Goal: Task Accomplishment & Management: Use online tool/utility

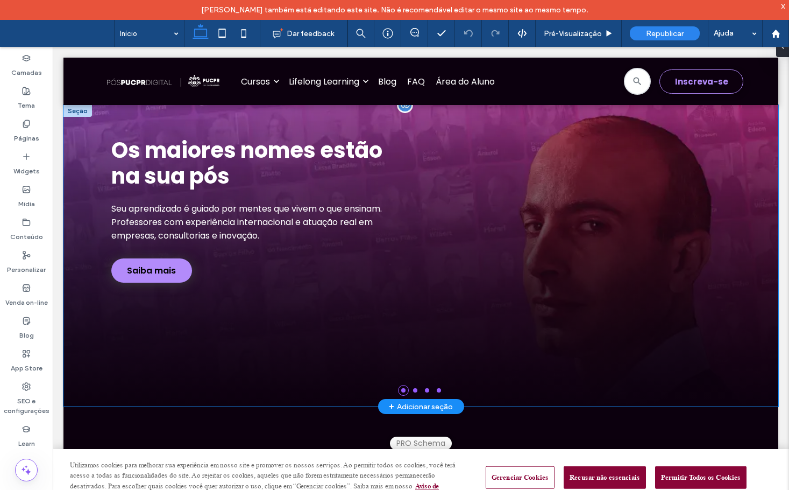
click at [439, 199] on div "Os maiores nomes estão na sua pós Seu aprendizado é guiado por mentes que vivem…" at bounding box center [421, 209] width 646 height 145
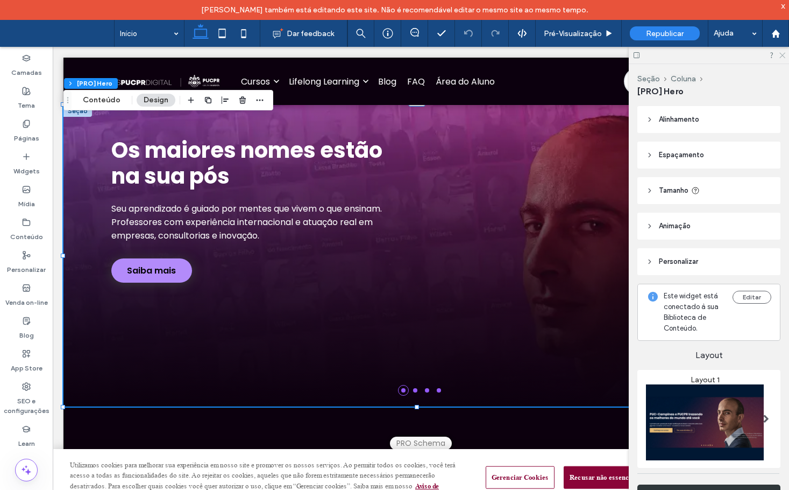
click at [783, 54] on icon at bounding box center [782, 54] width 7 height 7
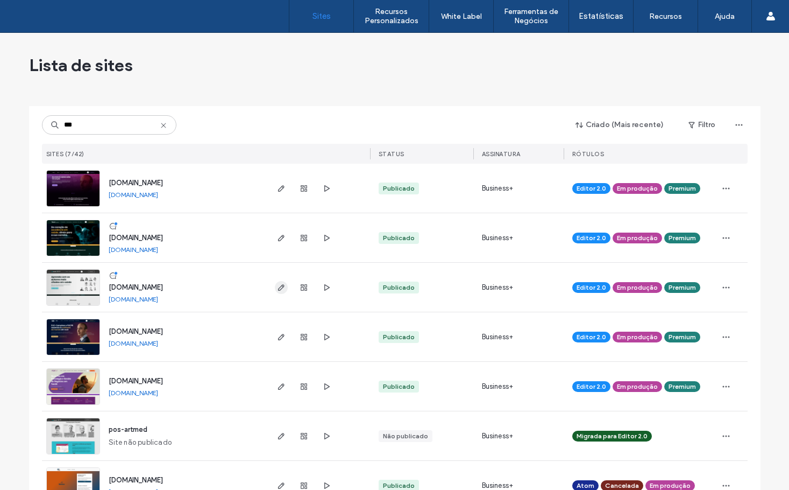
type input "***"
click at [277, 286] on icon "button" at bounding box center [281, 287] width 9 height 9
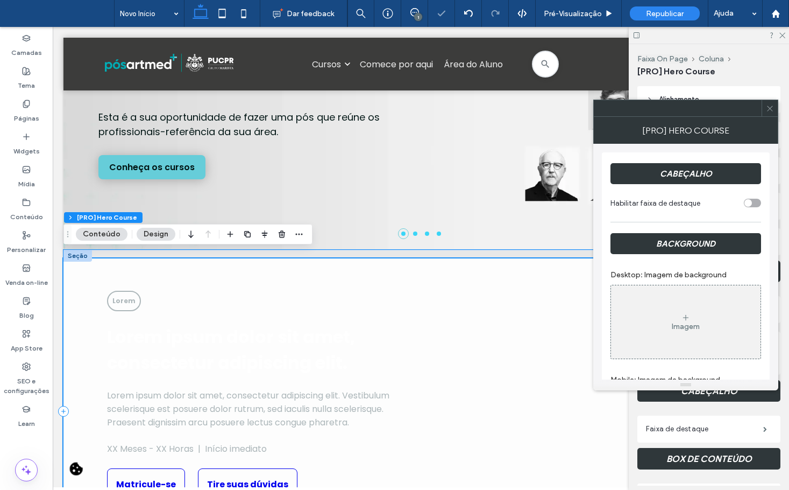
scroll to position [291, 0]
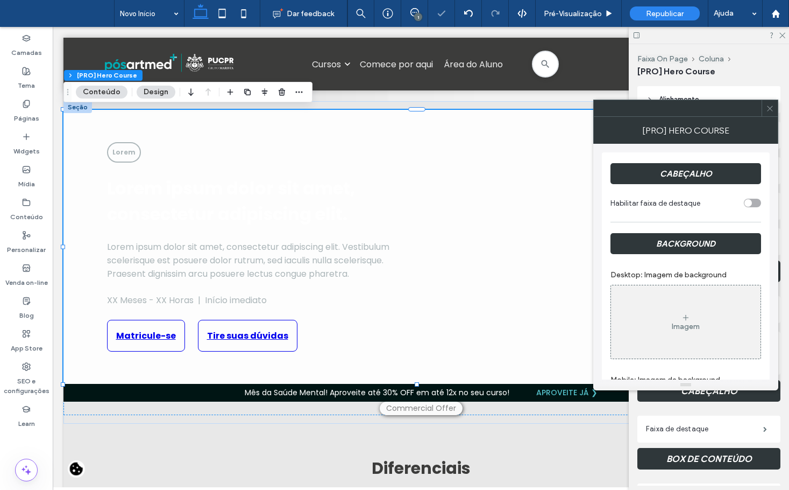
click at [119, 90] on button "Conteúdo" at bounding box center [102, 92] width 52 height 13
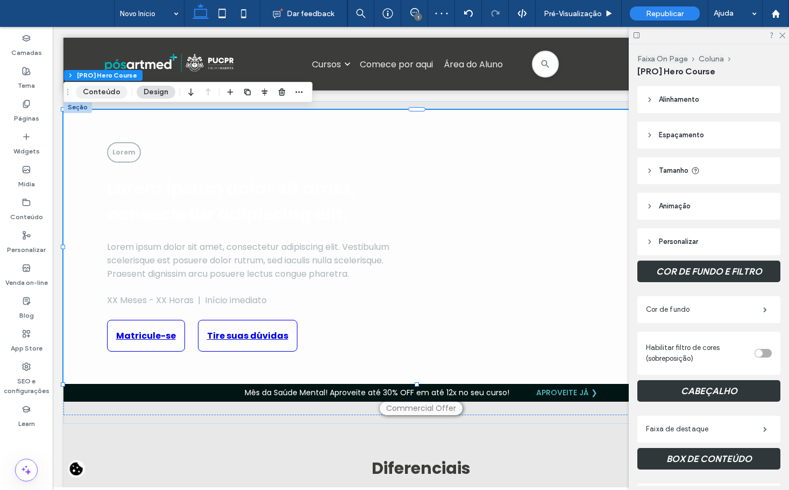
click at [115, 91] on button "Conteúdo" at bounding box center [102, 92] width 52 height 13
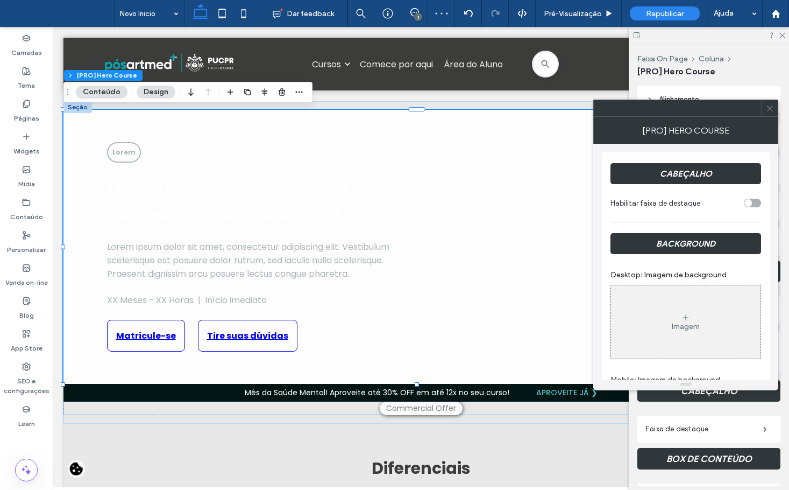
click at [115, 91] on button "Conteúdo" at bounding box center [102, 92] width 52 height 13
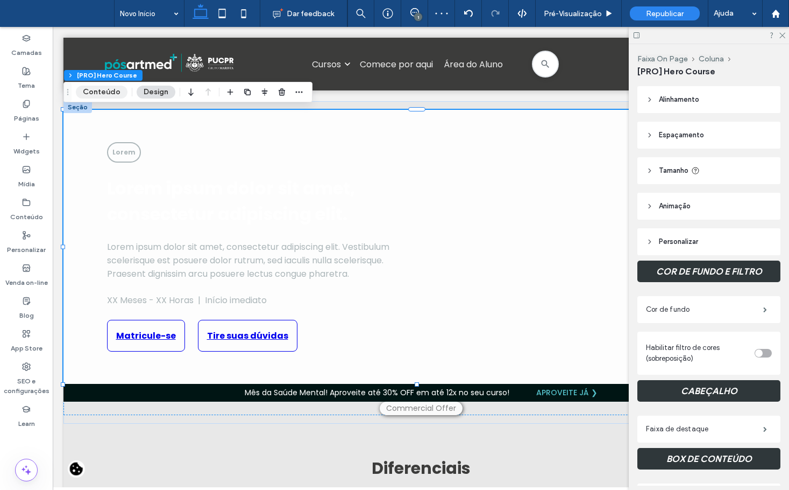
click at [115, 91] on button "Conteúdo" at bounding box center [102, 92] width 52 height 13
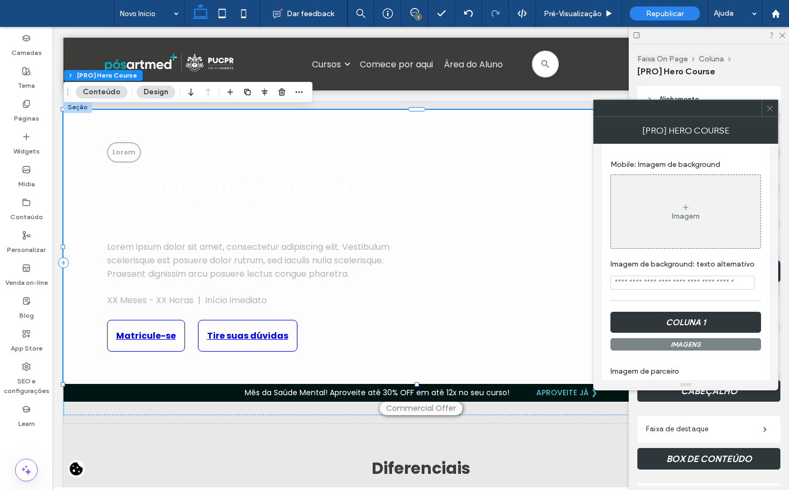
click at [703, 281] on input "Imagem de background: texto alternativo" at bounding box center [683, 282] width 144 height 14
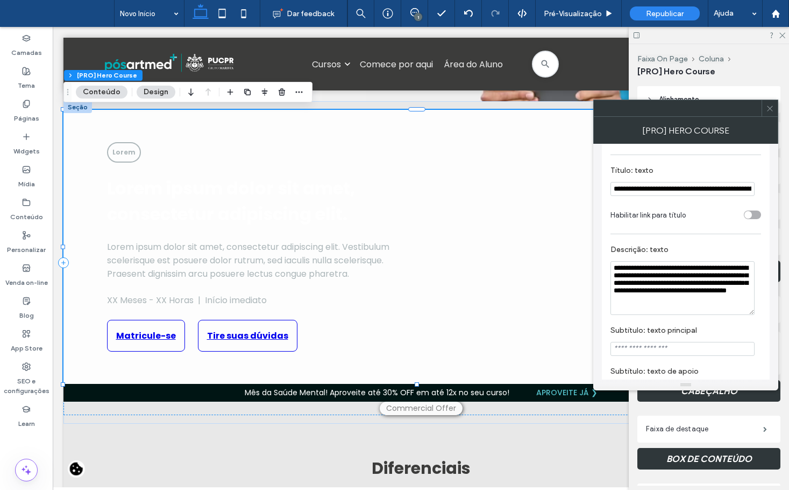
scroll to position [753, 0]
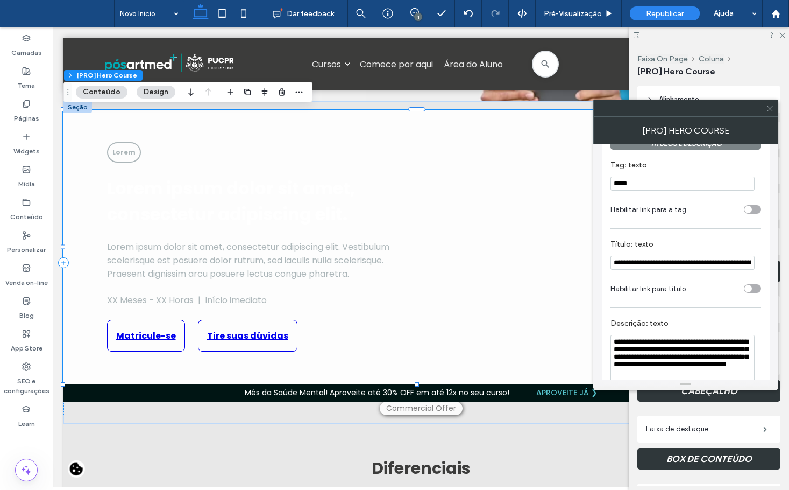
click at [750, 213] on div "toggle" at bounding box center [749, 210] width 8 height 8
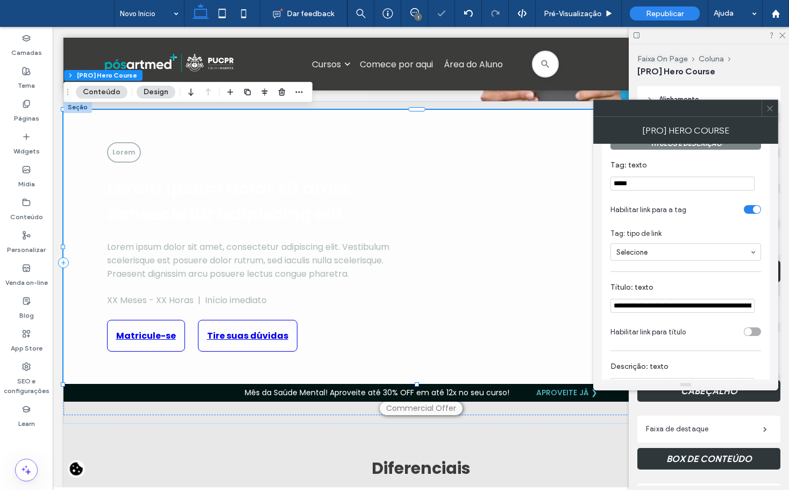
click at [759, 335] on div "toggle" at bounding box center [752, 331] width 17 height 9
click at [748, 335] on div "toggle" at bounding box center [752, 331] width 17 height 9
click at [748, 214] on div "toggle" at bounding box center [752, 209] width 17 height 9
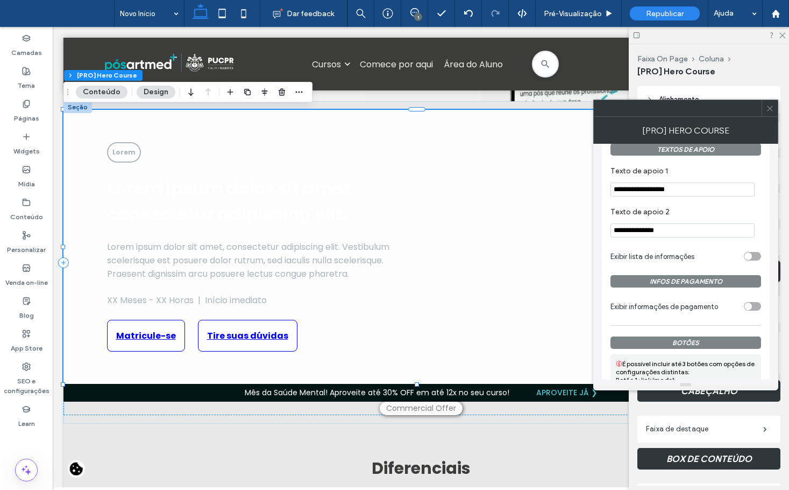
scroll to position [1076, 0]
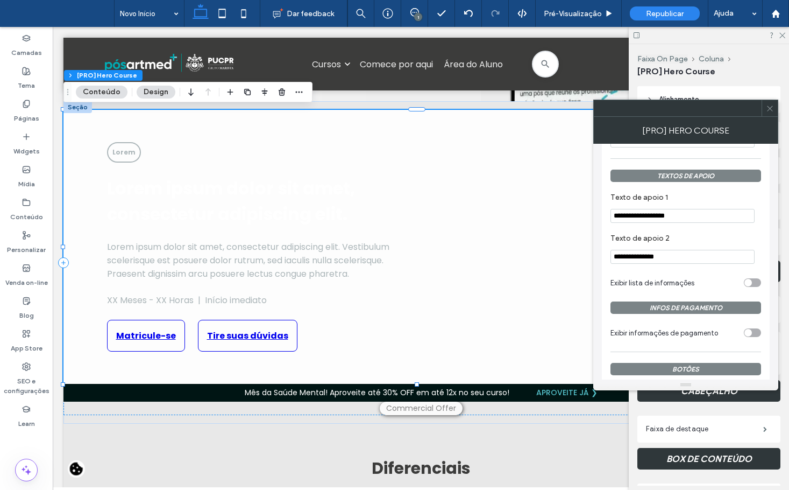
click at [750, 282] on section "Exibir lista de informações" at bounding box center [686, 282] width 151 height 27
click at [751, 286] on div "toggle" at bounding box center [749, 283] width 8 height 8
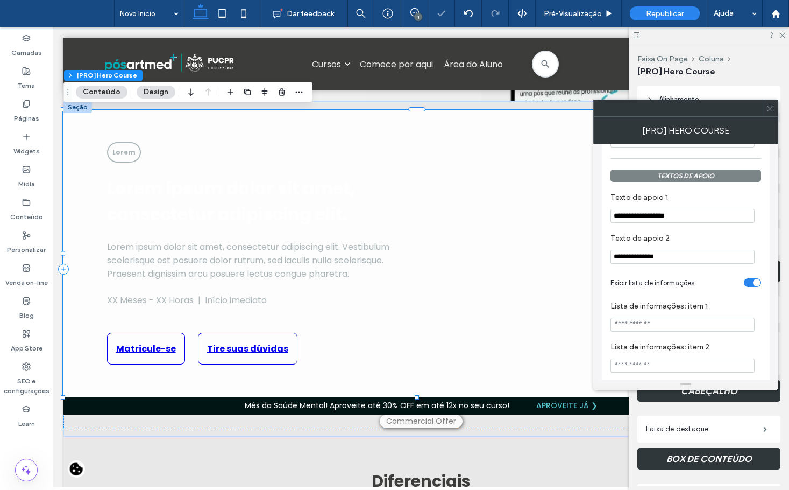
click at [751, 287] on div "toggle" at bounding box center [752, 282] width 17 height 9
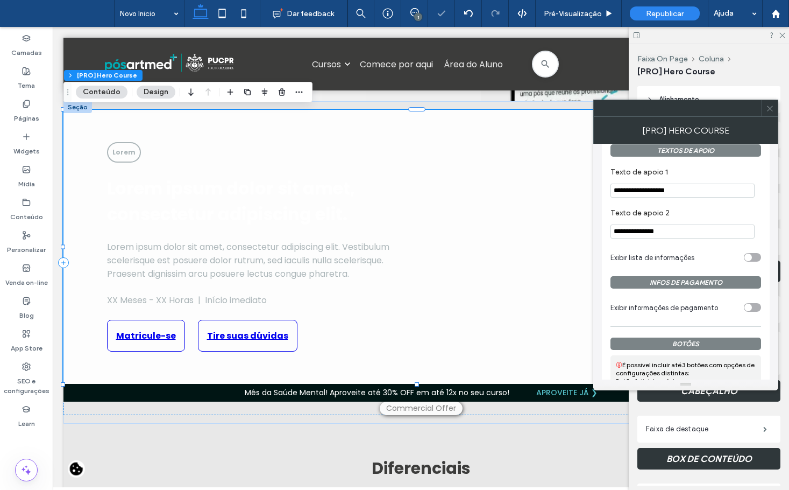
scroll to position [1130, 0]
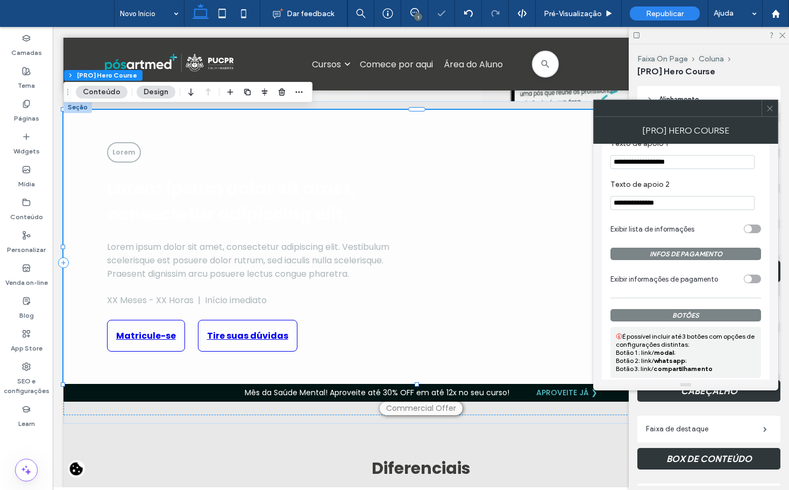
click at [753, 283] on div "toggle" at bounding box center [752, 278] width 17 height 9
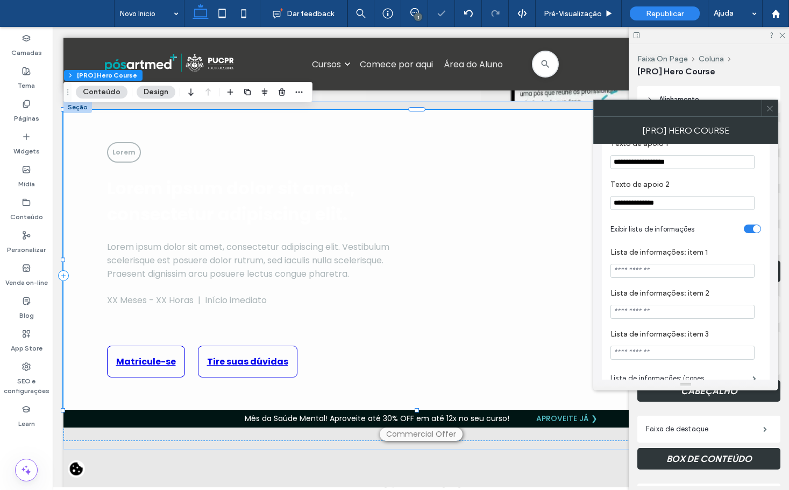
click at [750, 283] on section "Lista de informações: item 1" at bounding box center [686, 262] width 151 height 41
click at [750, 233] on div "toggle" at bounding box center [752, 228] width 17 height 9
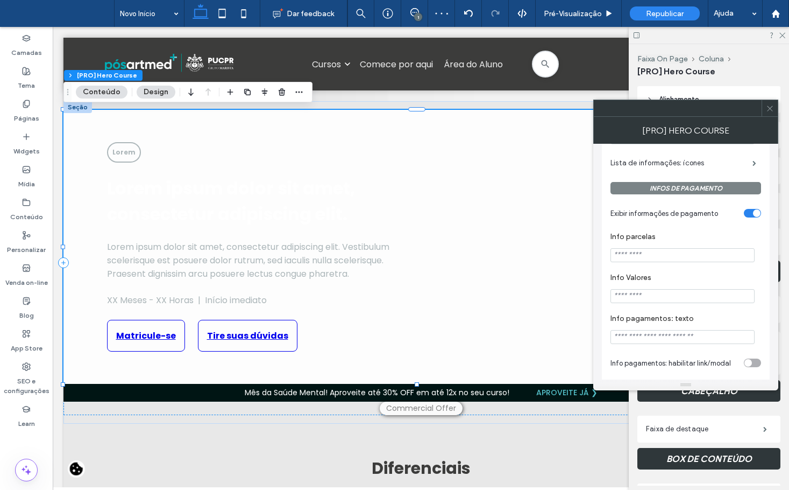
scroll to position [1291, 0]
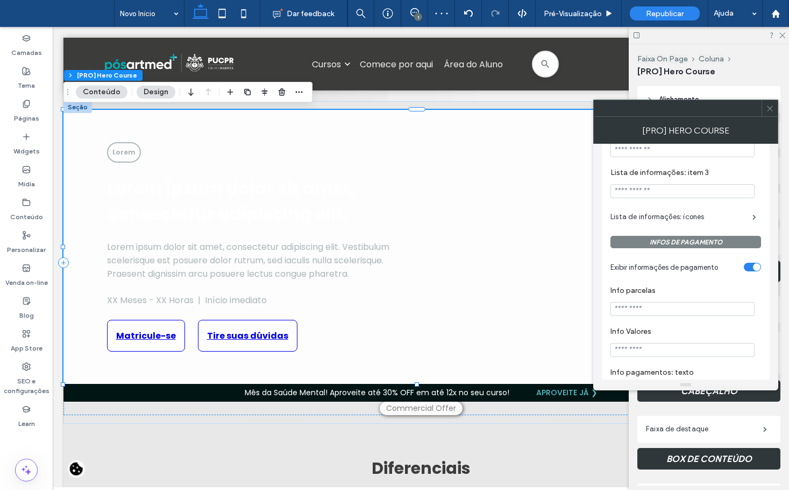
click at [750, 271] on div "toggle" at bounding box center [752, 267] width 17 height 9
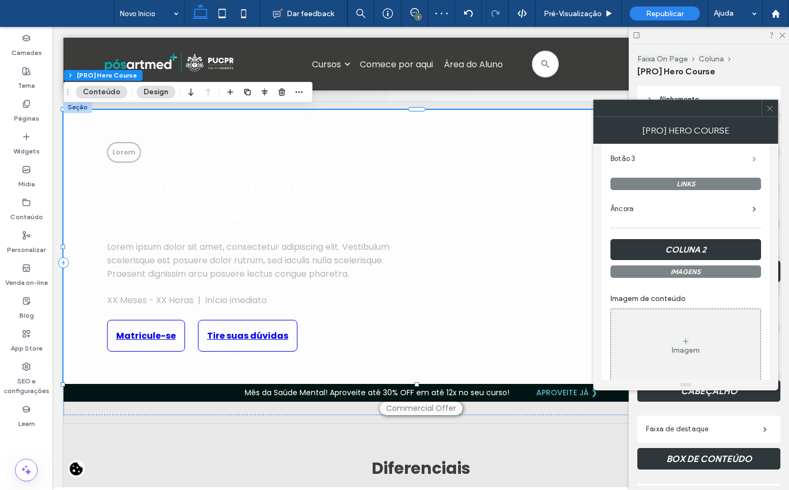
scroll to position [1453, 0]
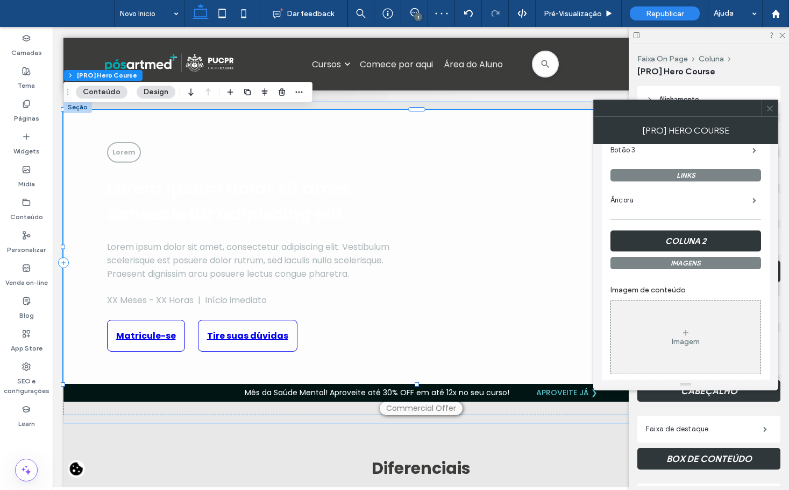
click at [713, 250] on h3 "COLUNA 2" at bounding box center [686, 240] width 151 height 21
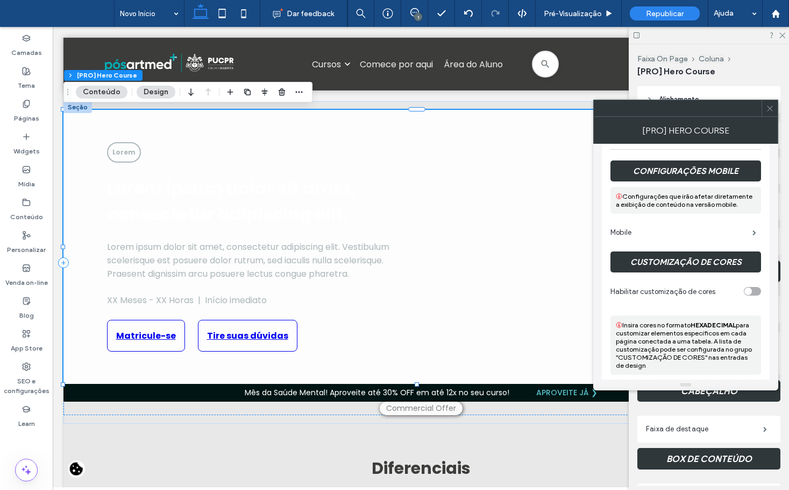
scroll to position [1863, 0]
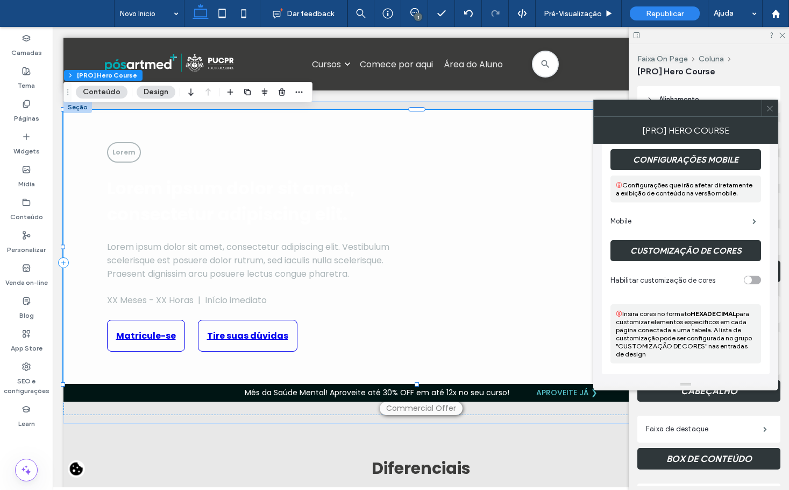
click at [748, 280] on div "toggle" at bounding box center [749, 280] width 8 height 8
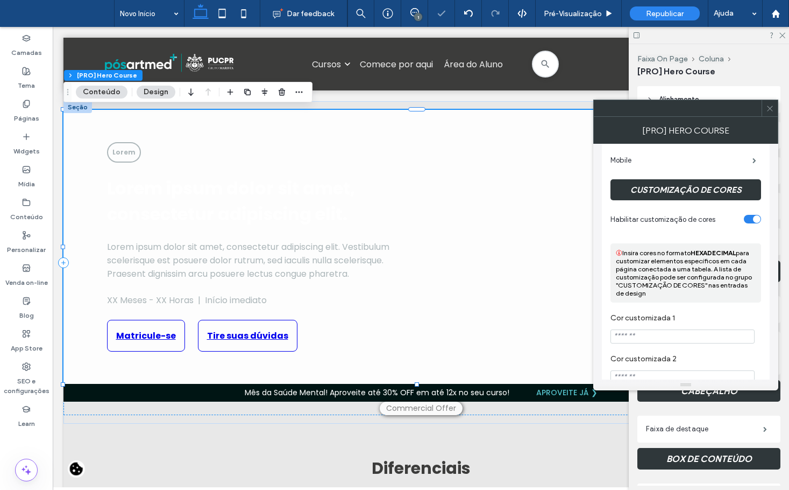
click at [748, 223] on div "toggle" at bounding box center [752, 219] width 17 height 9
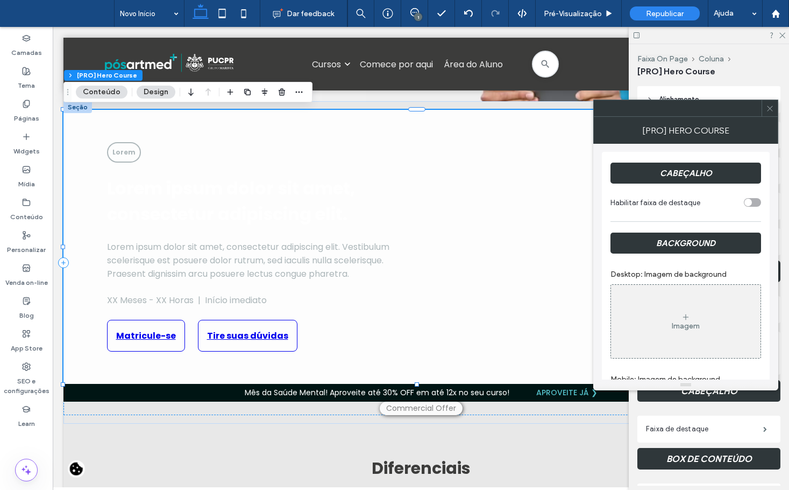
scroll to position [0, 0]
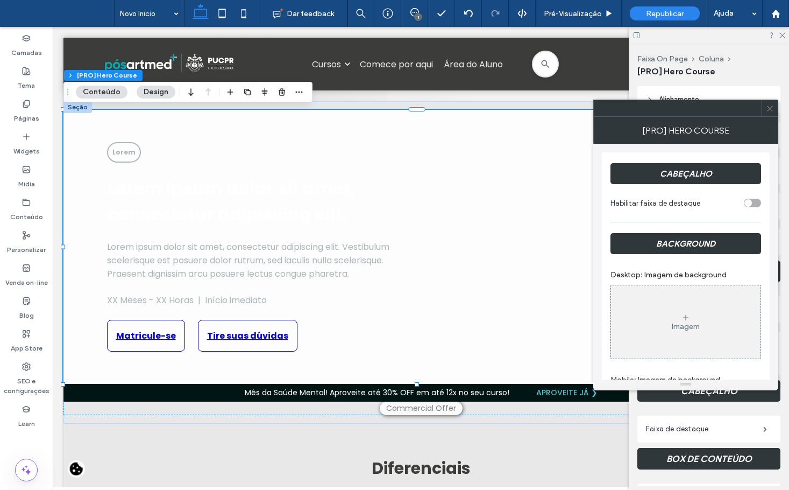
click at [100, 89] on button "Conteúdo" at bounding box center [102, 92] width 52 height 13
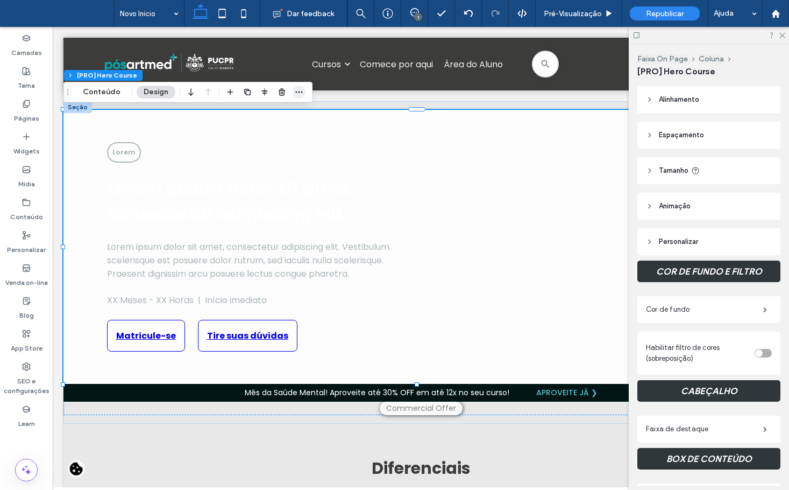
click at [300, 90] on icon "button" at bounding box center [299, 92] width 9 height 9
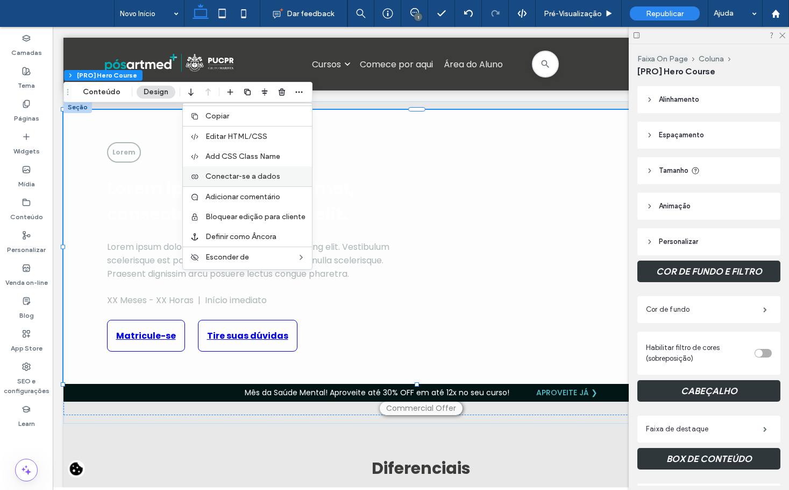
click at [284, 181] on div "Conectar-se a dados" at bounding box center [247, 176] width 129 height 20
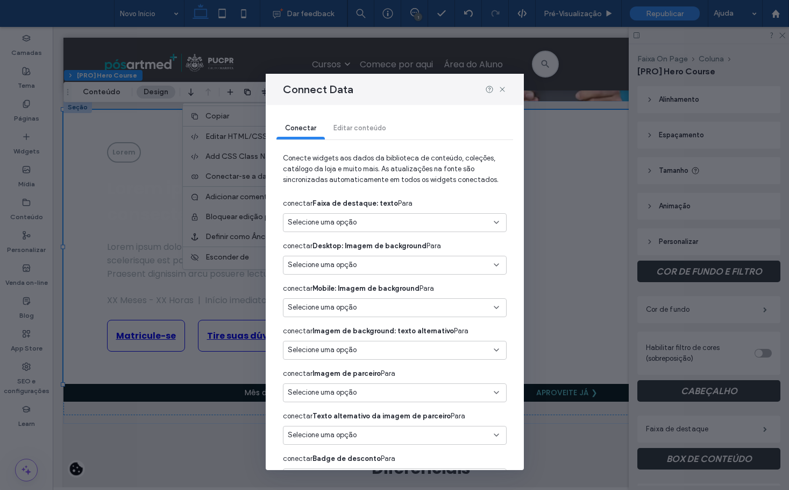
click at [368, 135] on div "Conectar Editar conteúdo" at bounding box center [395, 129] width 237 height 22
click at [364, 125] on div "Conectar Editar conteúdo" at bounding box center [395, 129] width 237 height 22
click at [411, 224] on div "Selecione uma opção" at bounding box center [388, 222] width 201 height 11
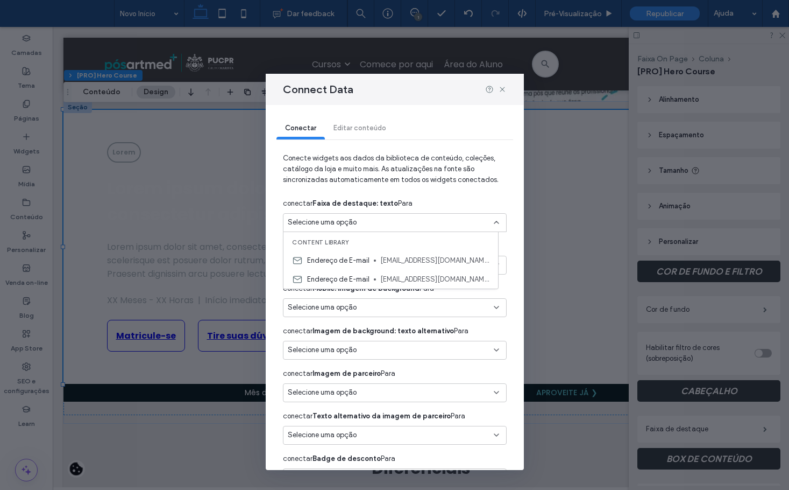
click at [411, 224] on div "Selecione uma opção" at bounding box center [388, 222] width 201 height 11
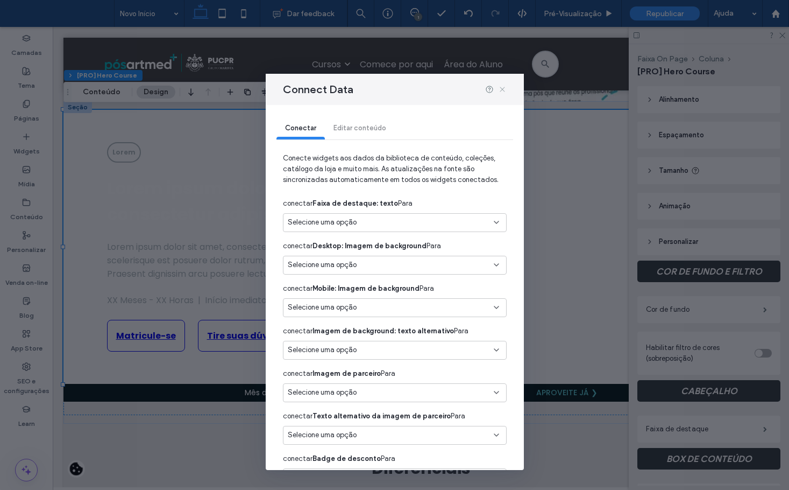
click at [505, 90] on icon at bounding box center [502, 89] width 9 height 9
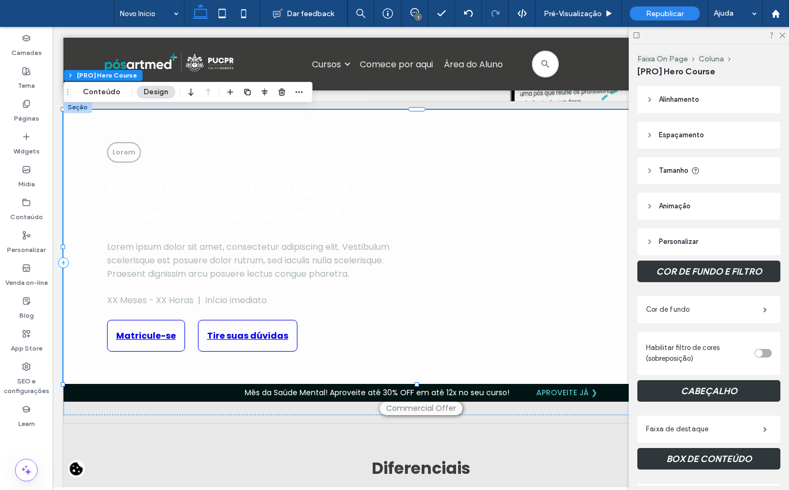
click at [698, 240] on span "Personalizar" at bounding box center [678, 241] width 39 height 11
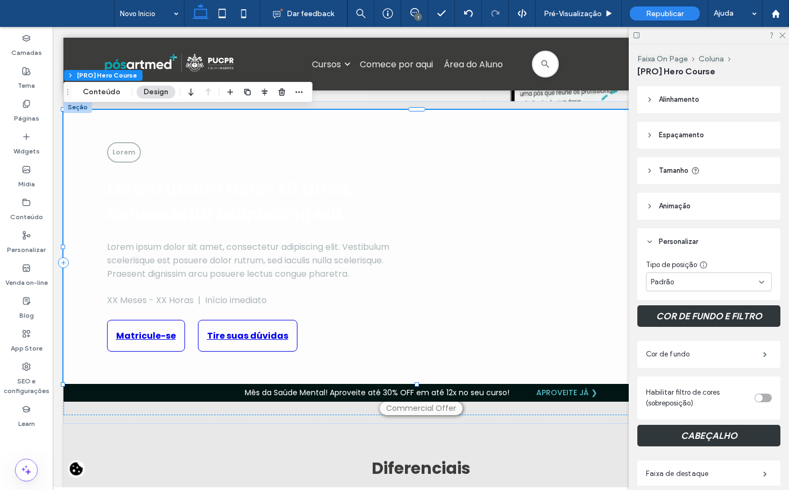
click at [698, 240] on span "Personalizar" at bounding box center [678, 241] width 39 height 11
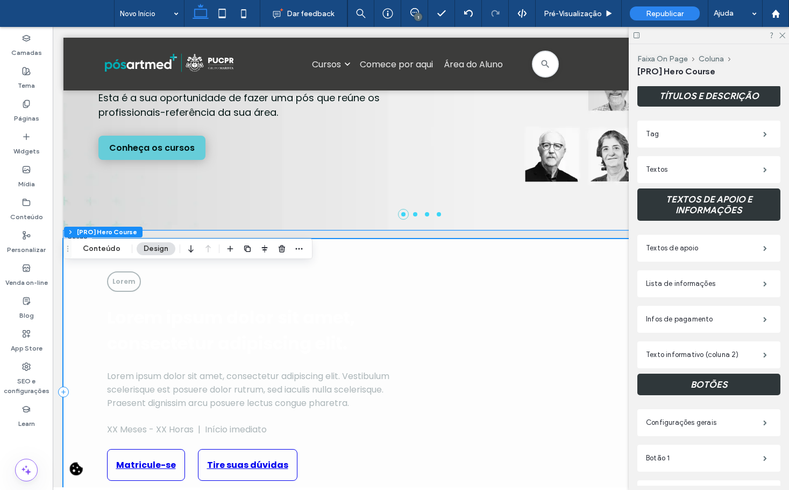
scroll to position [237, 0]
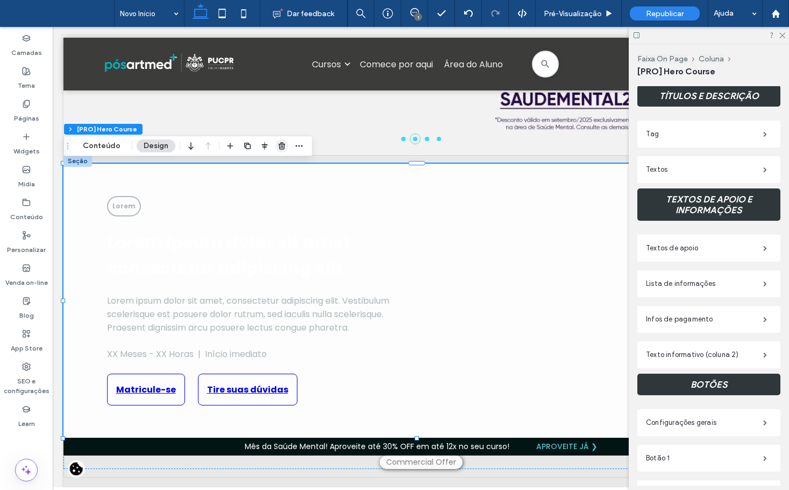
click at [275, 151] on span "button" at bounding box center [281, 145] width 13 height 13
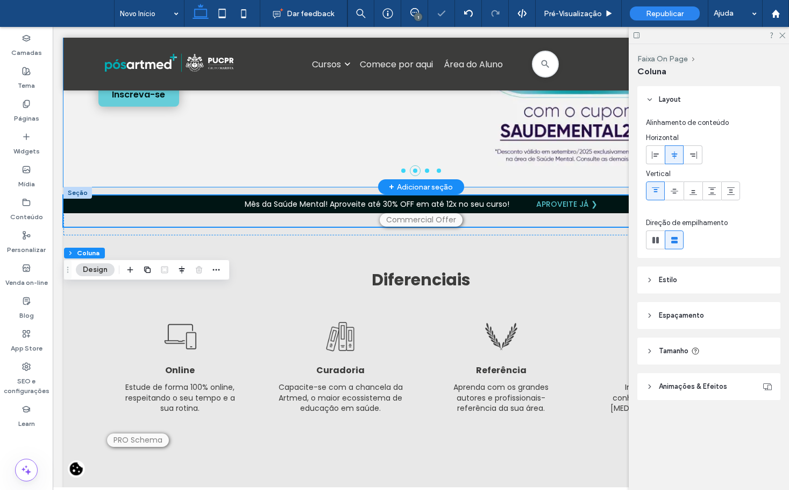
scroll to position [75, 0]
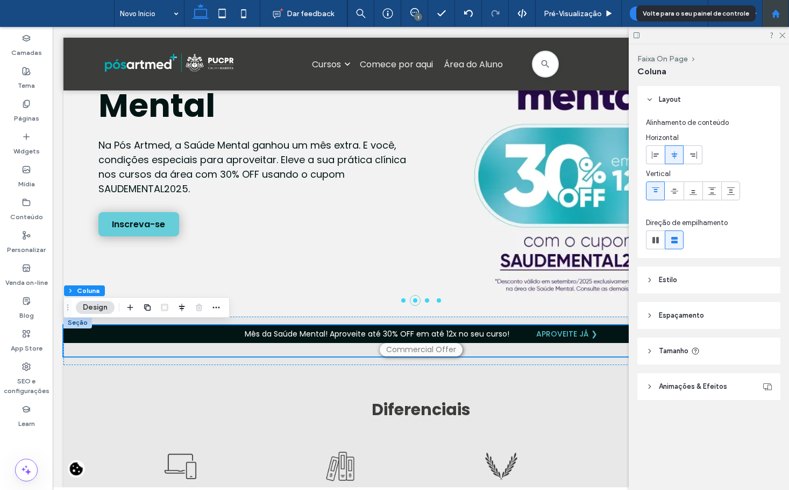
click at [768, 16] on div at bounding box center [776, 13] width 26 height 9
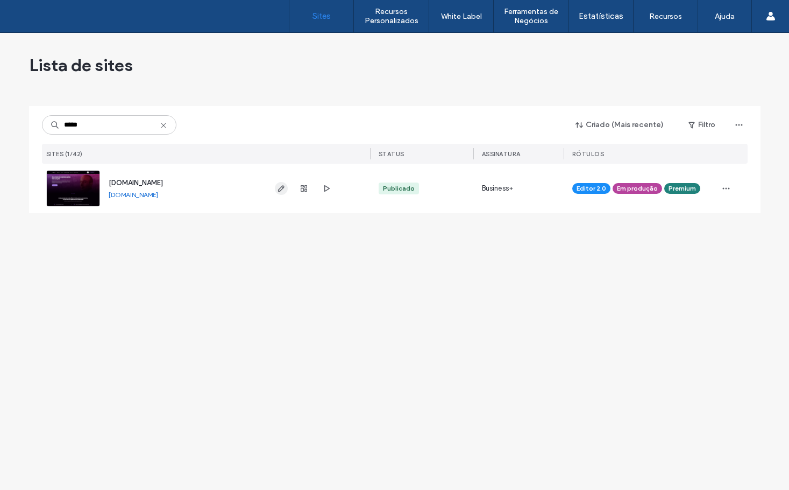
type input "*****"
click at [282, 187] on use "button" at bounding box center [281, 188] width 6 height 6
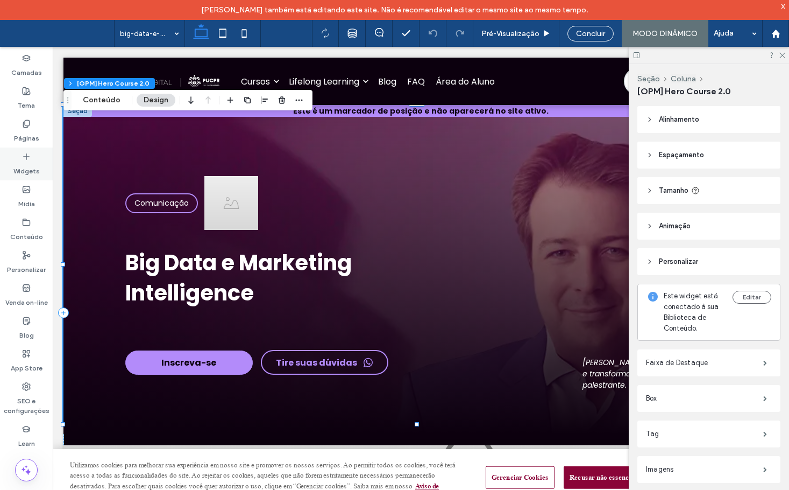
click at [34, 165] on label "Widgets" at bounding box center [26, 168] width 26 height 15
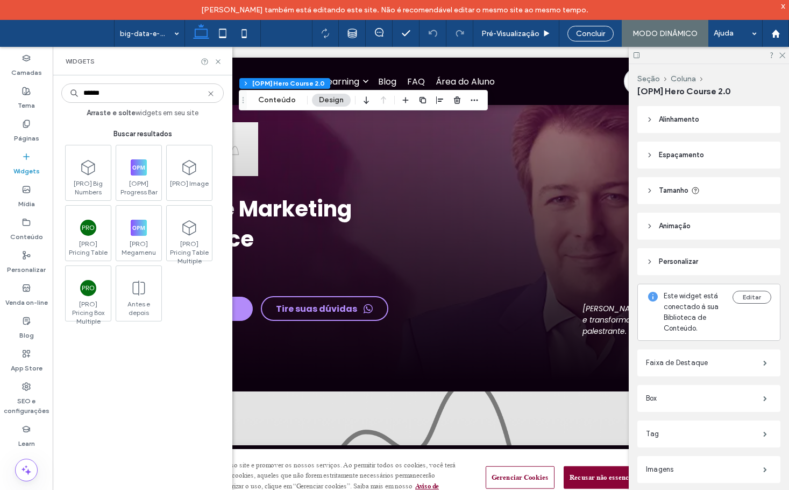
scroll to position [108, 0]
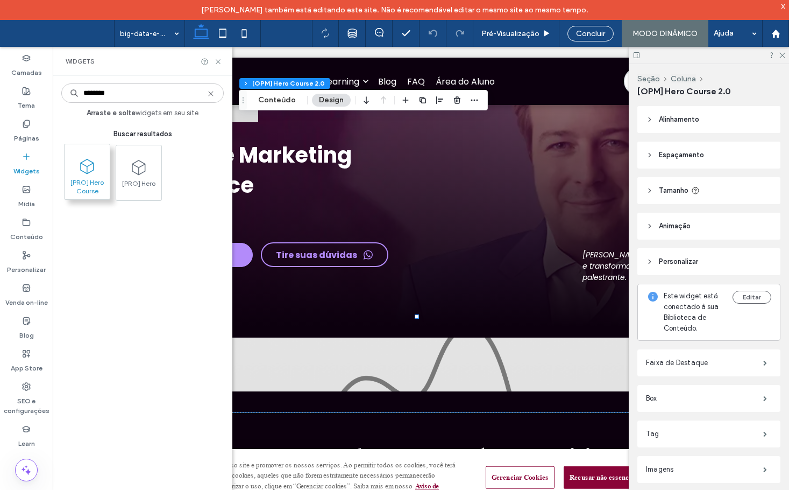
type input "********"
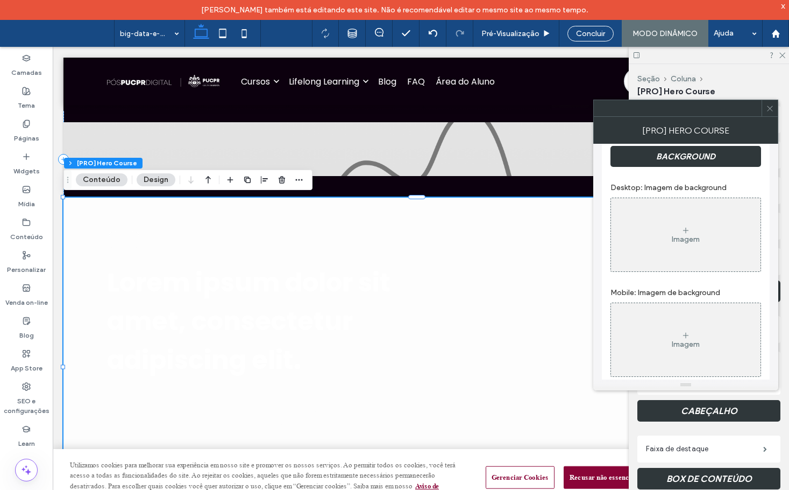
scroll to position [0, 0]
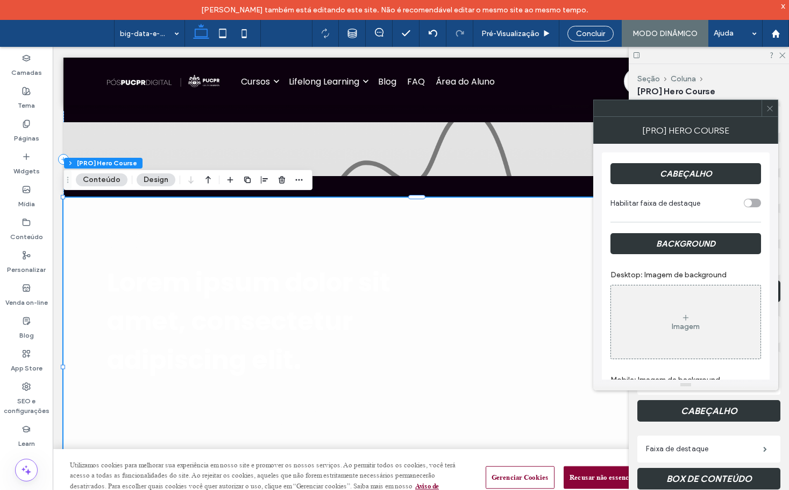
click at [730, 265] on label "Desktop: Imagem de background" at bounding box center [686, 275] width 151 height 20
click at [327, 231] on div "Lorem Lorem ipsum dolor sit amet, consectetur adipiscing elit. Lorem ipsum dolo…" at bounding box center [261, 367] width 308 height 274
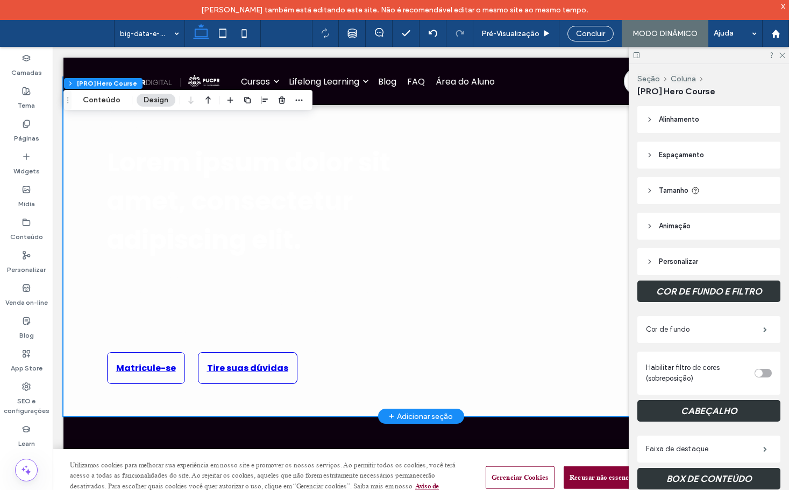
scroll to position [323, 0]
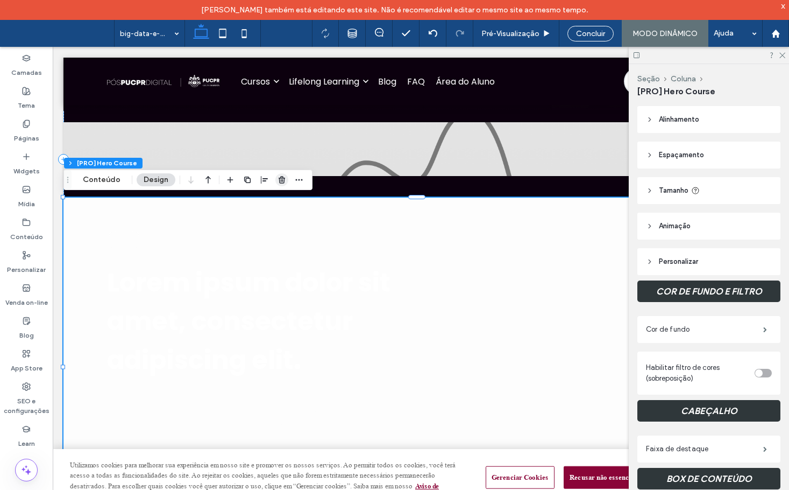
click at [282, 181] on use "button" at bounding box center [282, 179] width 6 height 7
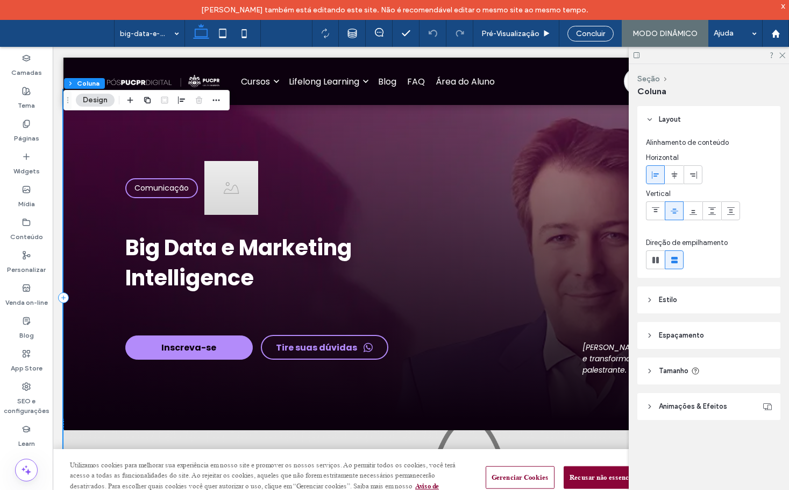
scroll to position [0, 0]
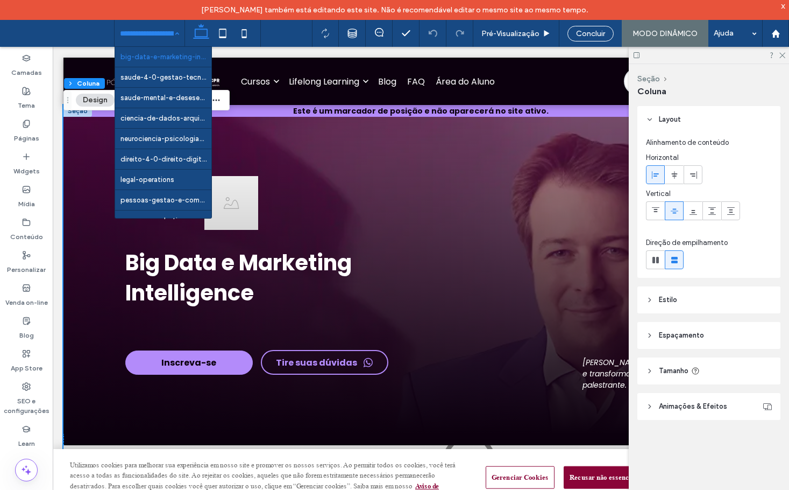
click at [50, 47] on div "Camadas Tema Páginas Widgets Mídia Conteúdo Personalizar Venda on-line Blog App…" at bounding box center [26, 278] width 53 height 463
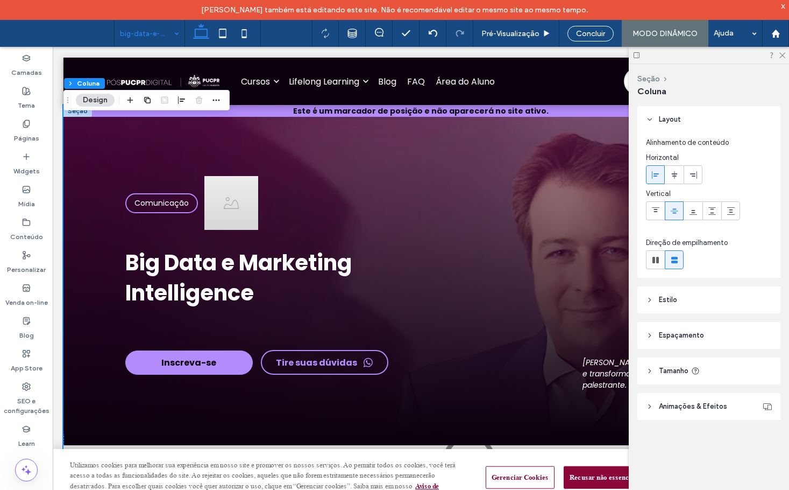
click at [8, 33] on div "big-data-e-marketing-intelligence Pré-Visualizaçāo Concluir MODO DINÂMICO Ajuda" at bounding box center [394, 33] width 789 height 27
click at [19, 31] on span at bounding box center [61, 34] width 106 height 22
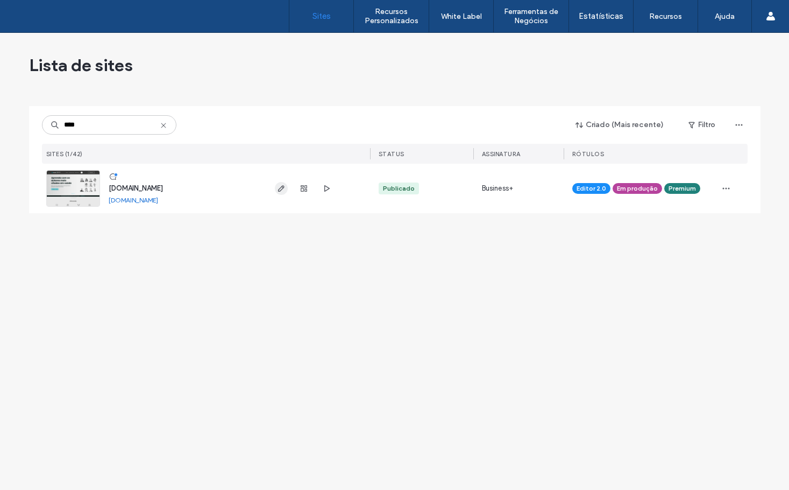
type input "****"
click at [287, 187] on span "button" at bounding box center [281, 188] width 13 height 13
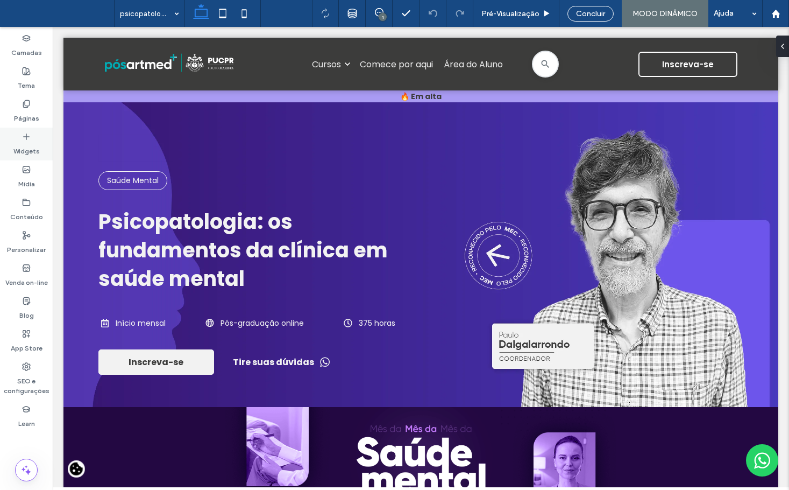
click at [34, 134] on div "Widgets" at bounding box center [26, 144] width 53 height 33
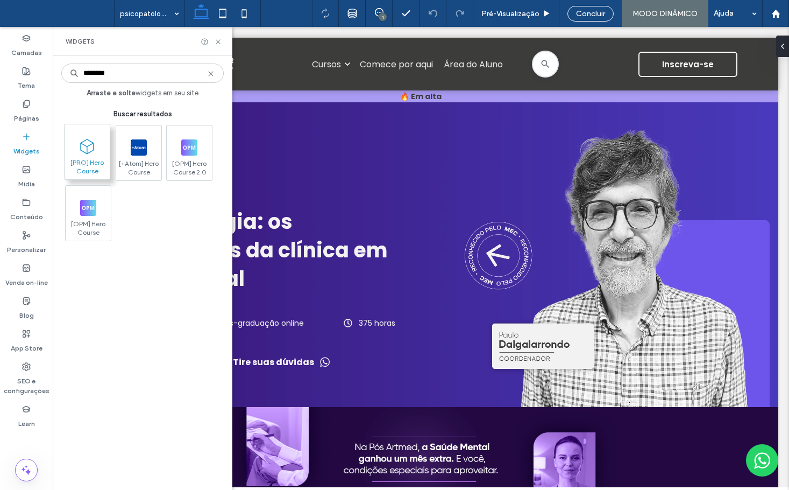
type input "********"
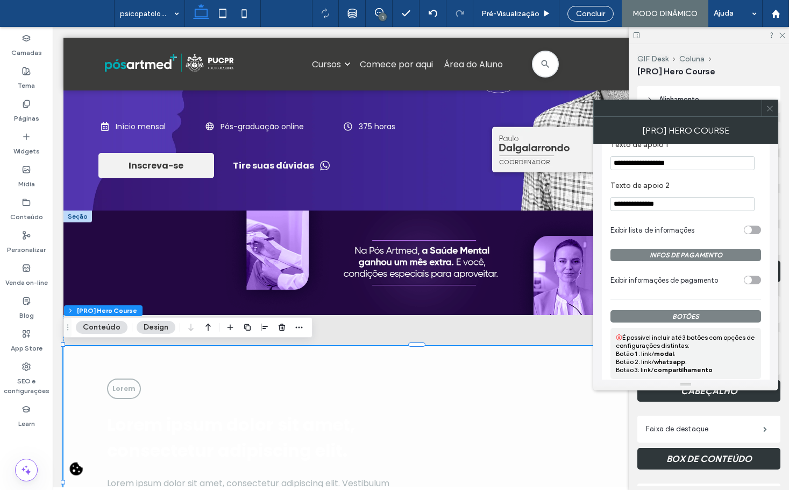
scroll to position [1110, 0]
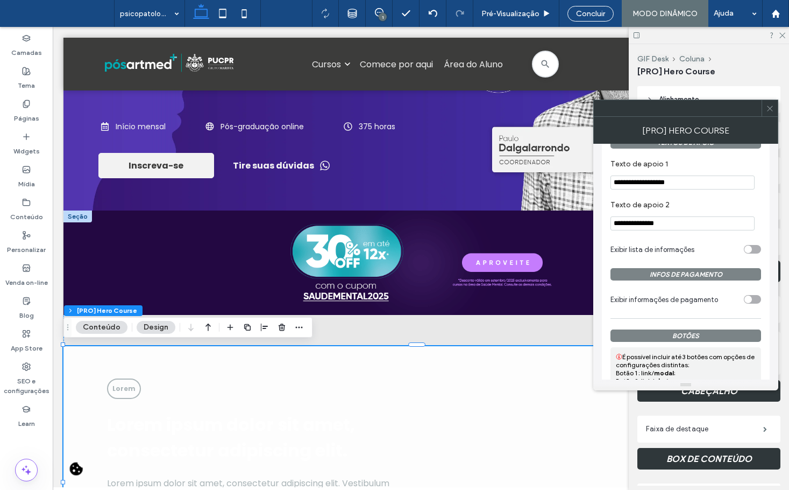
click at [753, 303] on div "toggle" at bounding box center [752, 299] width 17 height 9
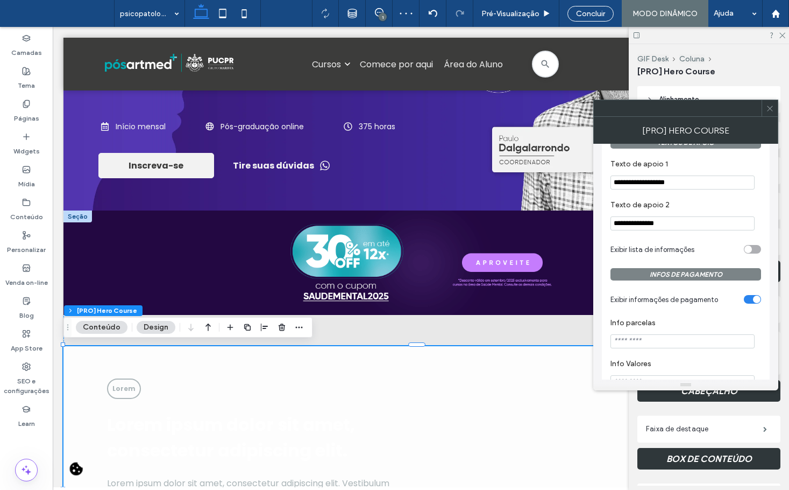
click at [752, 301] on div "toggle" at bounding box center [752, 299] width 17 height 9
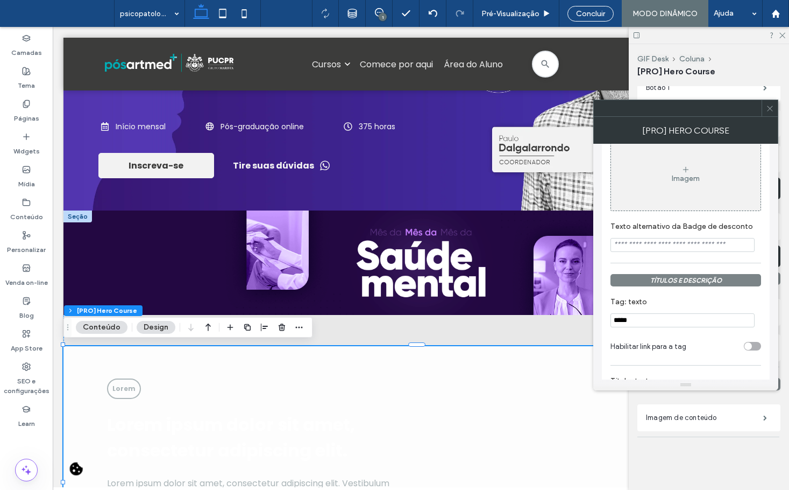
scroll to position [645, 0]
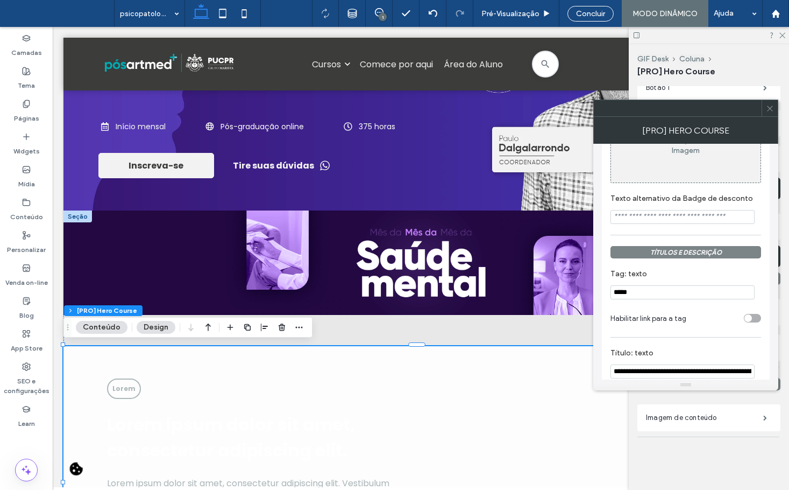
click at [700, 258] on h3 "TÍTULOS E DESCRIÇÃO" at bounding box center [686, 252] width 151 height 12
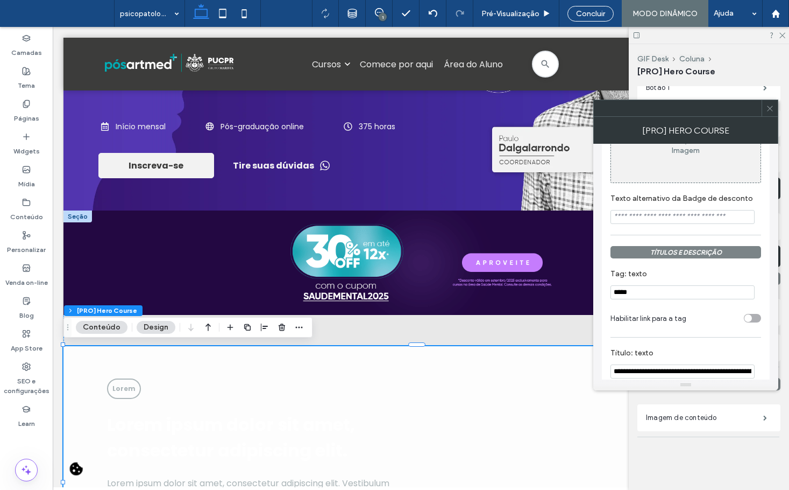
click at [669, 293] on input "*****" at bounding box center [683, 292] width 144 height 14
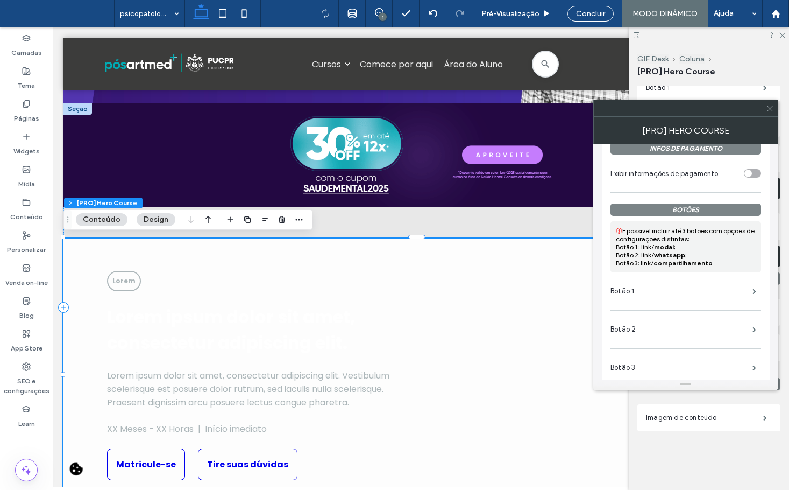
scroll to position [1236, 0]
click at [768, 112] on icon at bounding box center [770, 108] width 8 height 8
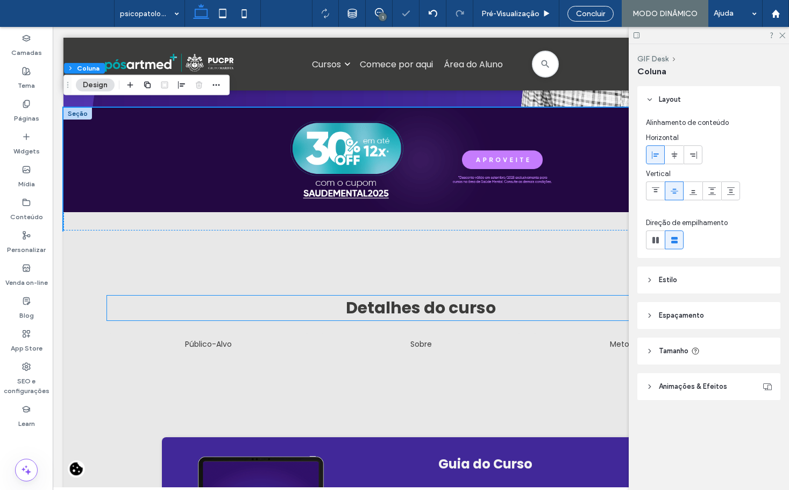
scroll to position [196, 0]
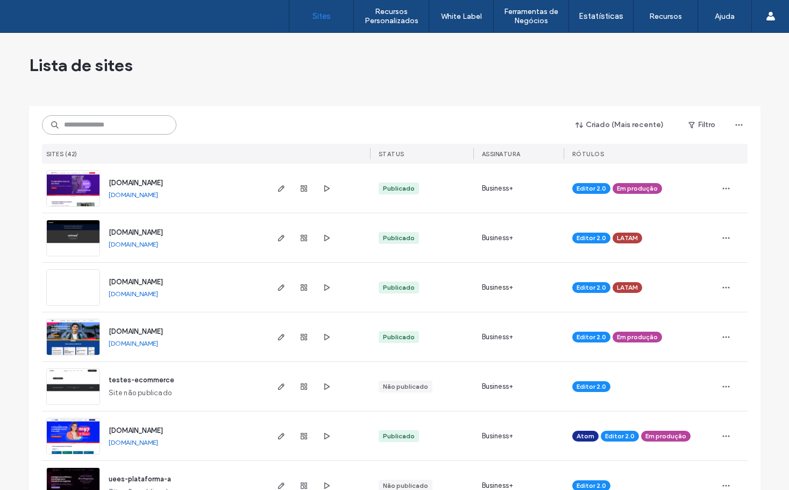
click at [129, 125] on input at bounding box center [109, 124] width 135 height 19
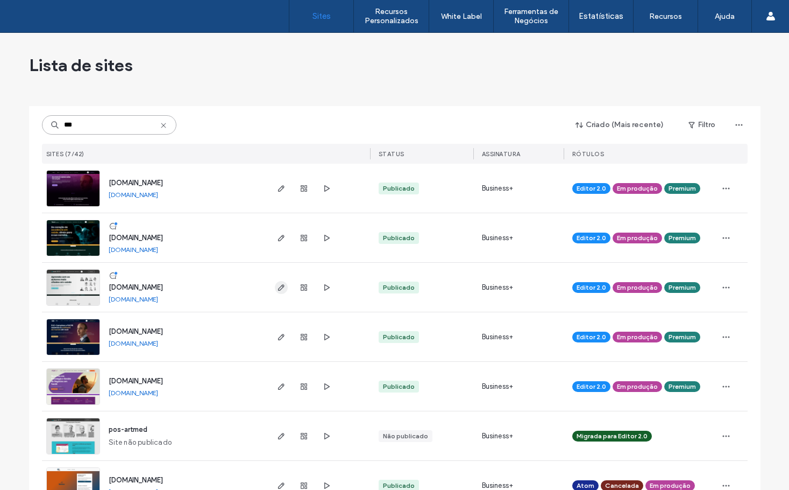
type input "***"
drag, startPoint x: 279, startPoint y: 288, endPoint x: 292, endPoint y: 287, distance: 13.5
click at [279, 288] on icon "button" at bounding box center [281, 287] width 9 height 9
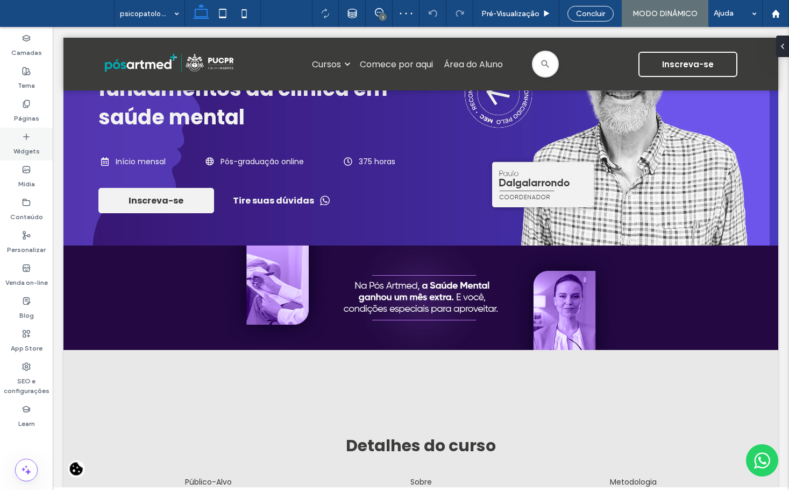
drag, startPoint x: 31, startPoint y: 138, endPoint x: 122, endPoint y: 68, distance: 114.3
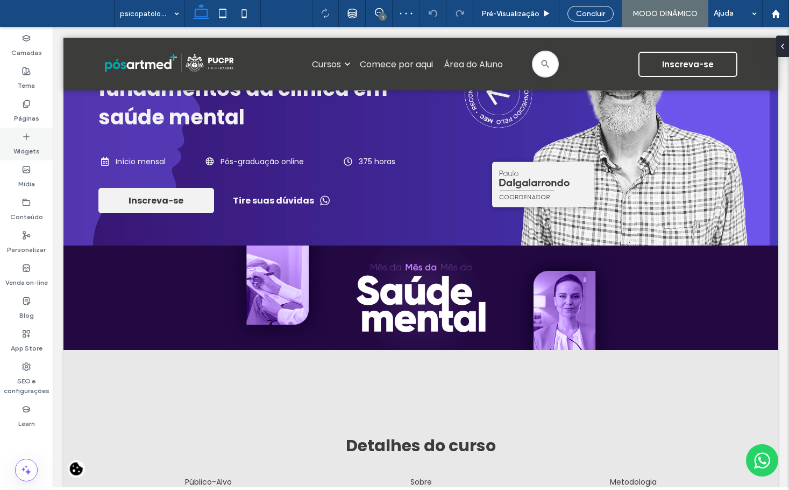
click at [31, 138] on div "Widgets" at bounding box center [26, 144] width 53 height 33
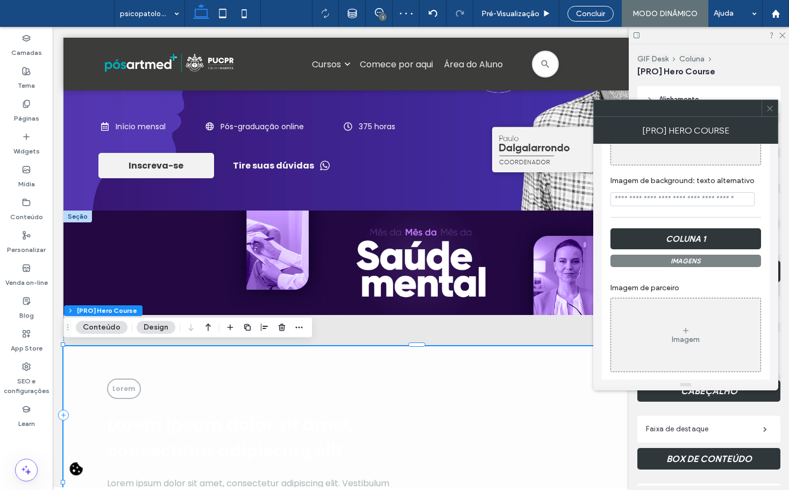
scroll to position [323, 0]
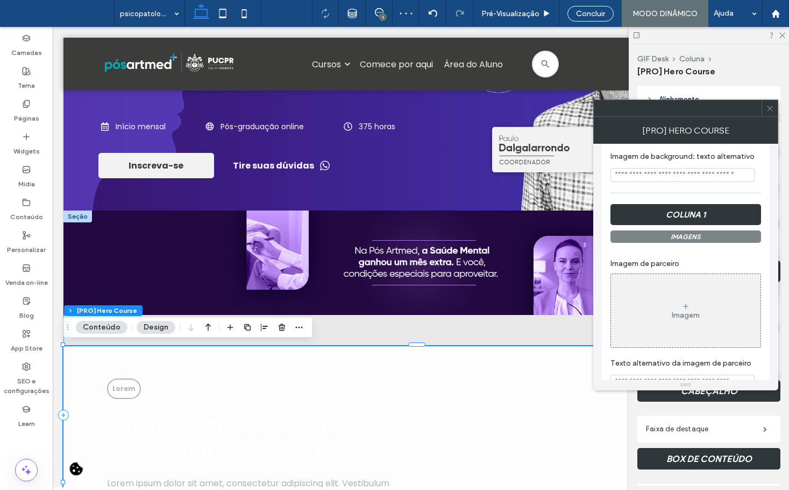
click at [713, 234] on h3 "IMAGENS" at bounding box center [686, 236] width 151 height 12
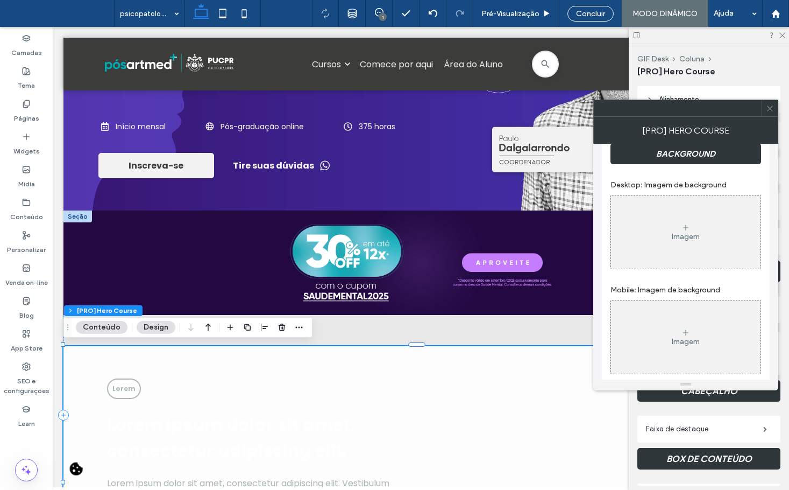
scroll to position [0, 0]
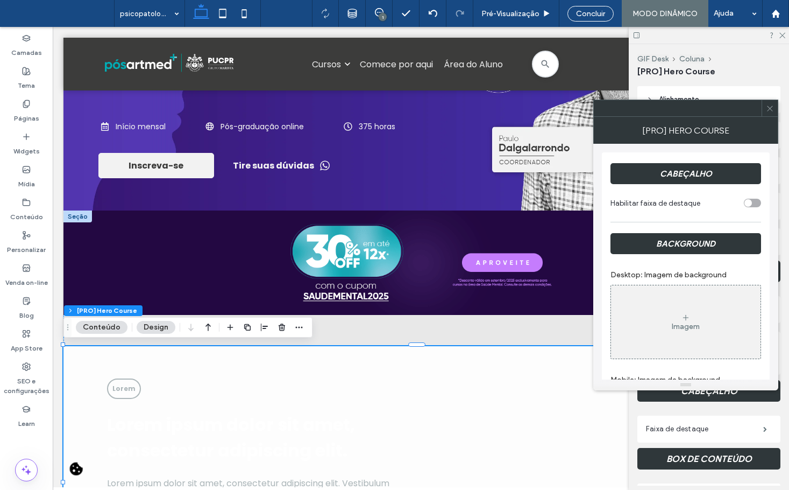
click at [768, 105] on icon at bounding box center [770, 108] width 8 height 8
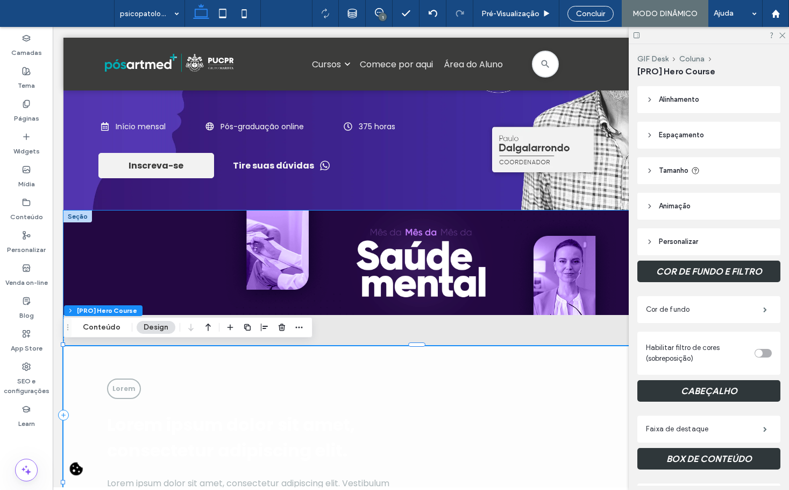
click at [387, 380] on div "Lorem Lorem ipsum dolor sit amet, consectetur adipiscing elit. Lorem ipsum dolo…" at bounding box center [261, 482] width 308 height 209
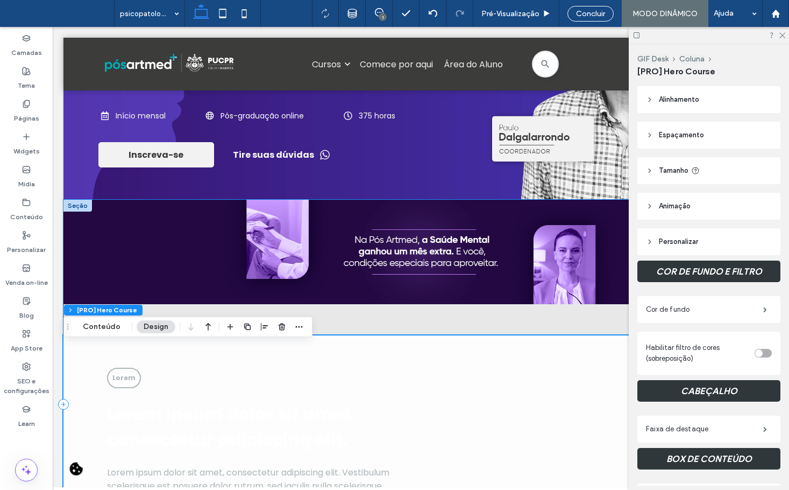
scroll to position [304, 0]
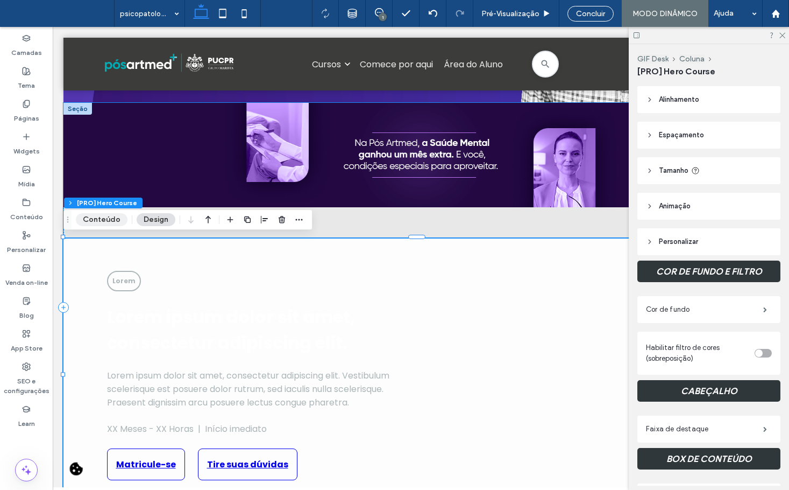
click at [95, 222] on button "Conteúdo" at bounding box center [102, 219] width 52 height 13
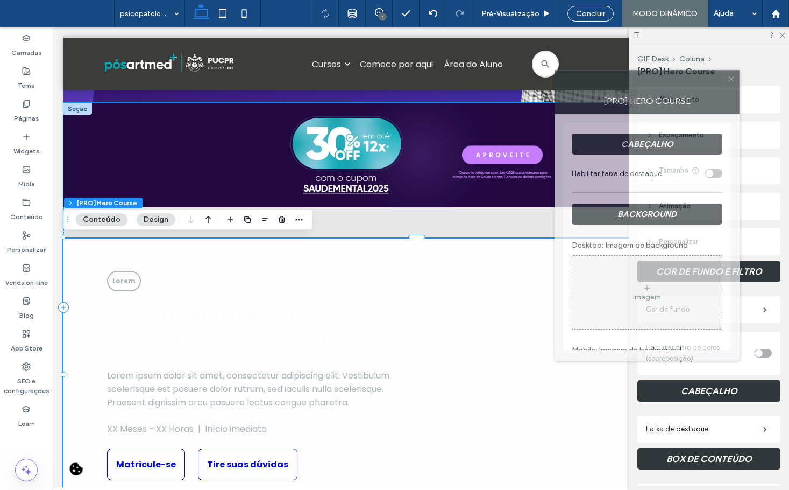
drag, startPoint x: 698, startPoint y: 111, endPoint x: 660, endPoint y: 82, distance: 48.8
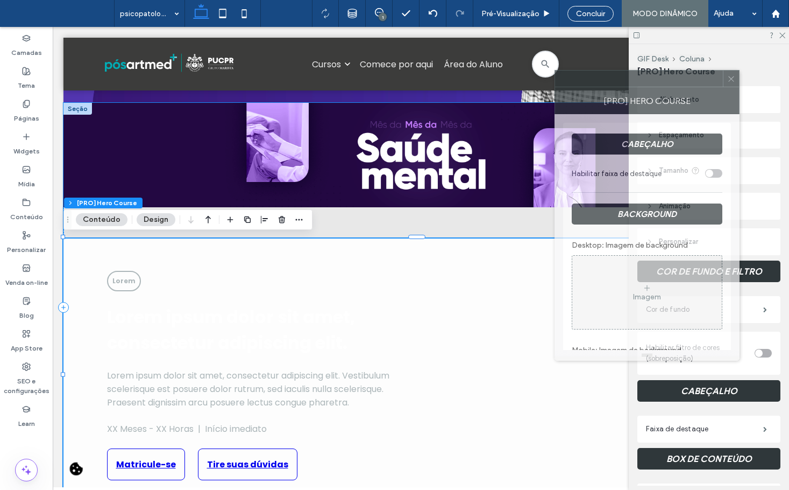
click at [660, 82] on div at bounding box center [639, 78] width 168 height 16
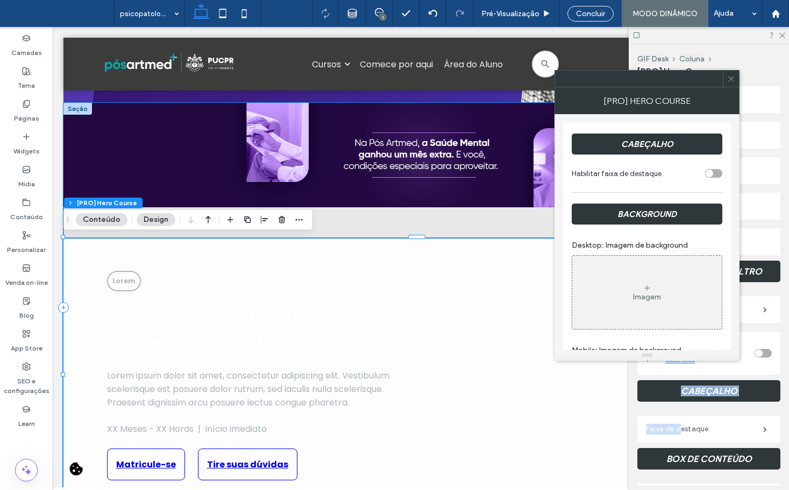
drag, startPoint x: 668, startPoint y: 361, endPoint x: 677, endPoint y: 424, distance: 64.1
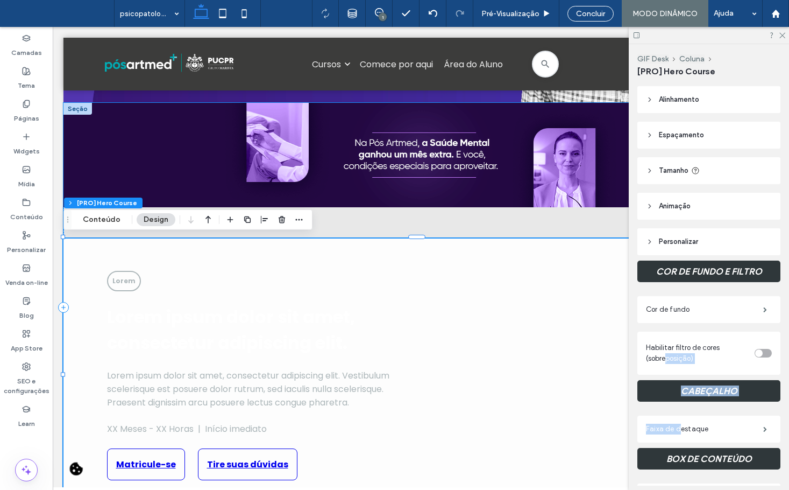
click at [409, 314] on h1 "Lorem ipsum dolor sit amet, consectetur adipiscing elit." at bounding box center [261, 330] width 308 height 52
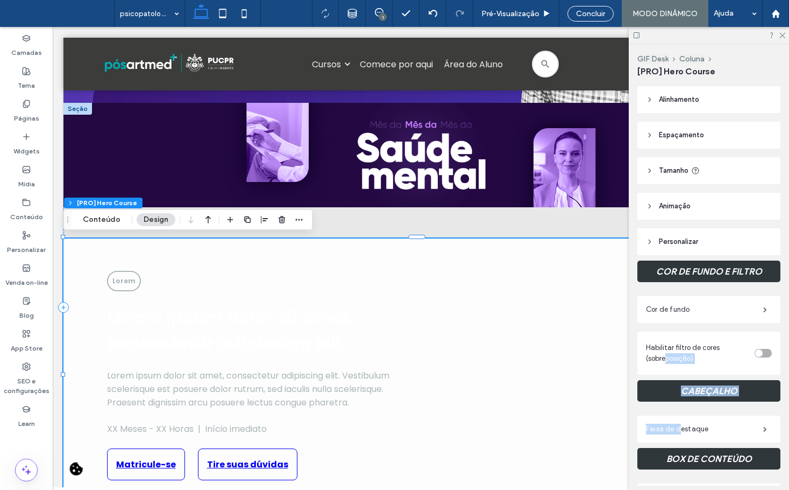
scroll to position [54, 0]
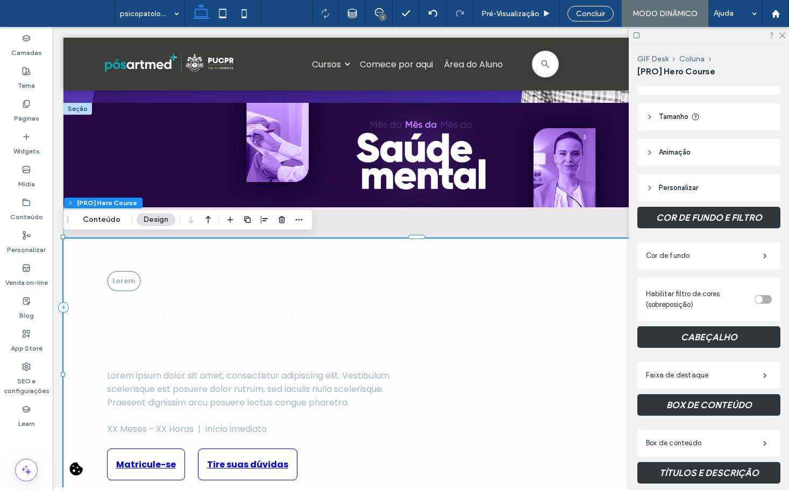
click at [708, 224] on h3 "COR DE FUNDO E FILTRO" at bounding box center [709, 218] width 143 height 22
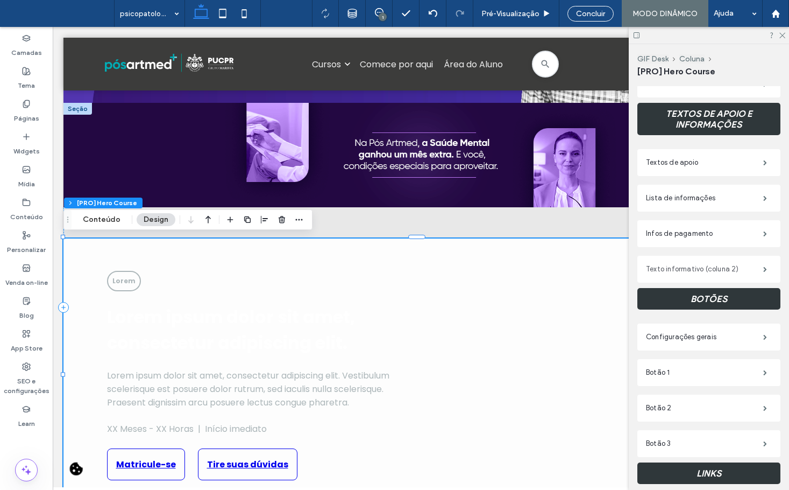
scroll to position [538, 0]
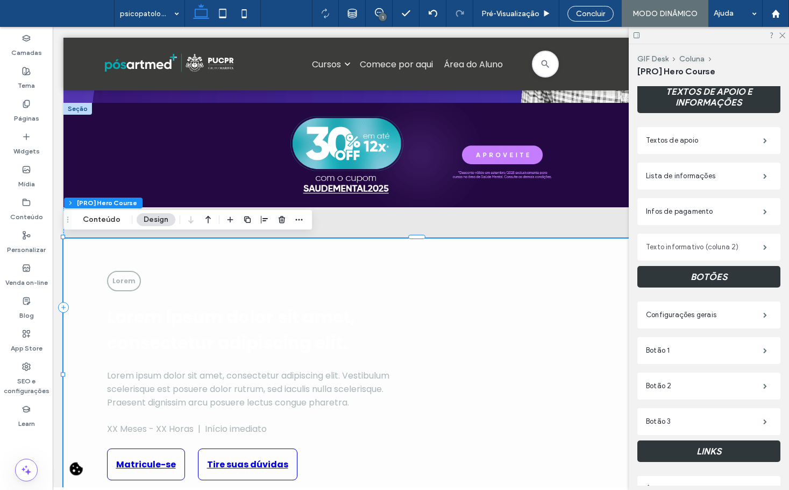
click at [740, 306] on label "Configurações gerais" at bounding box center [704, 315] width 117 height 22
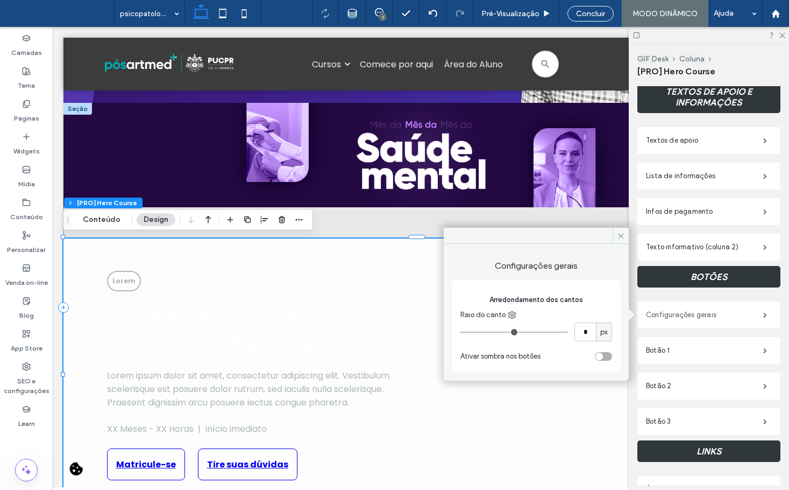
click at [742, 310] on label "Configurações gerais" at bounding box center [704, 315] width 117 height 22
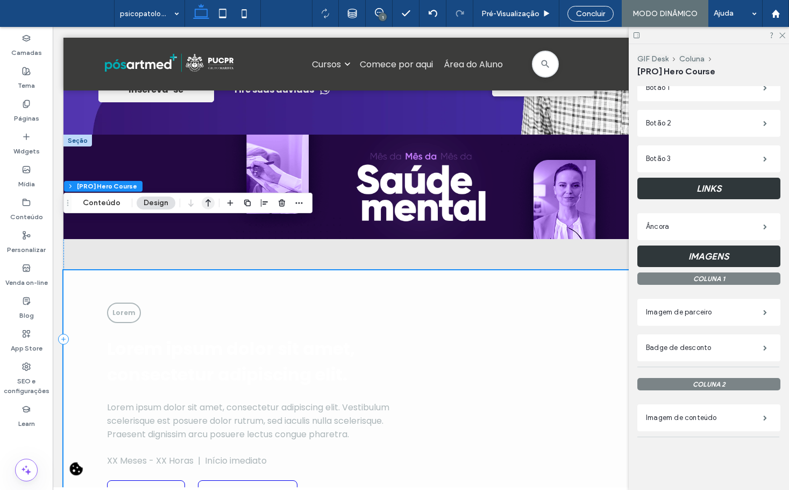
scroll to position [250, 0]
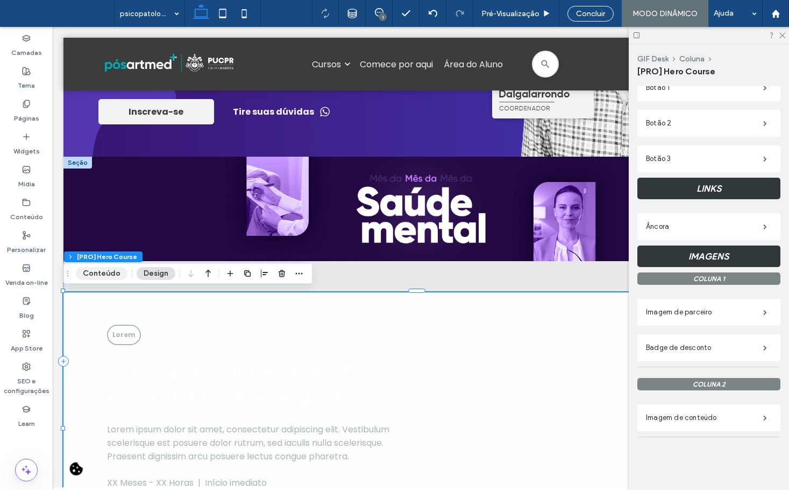
click at [117, 275] on button "Conteúdo" at bounding box center [102, 273] width 52 height 13
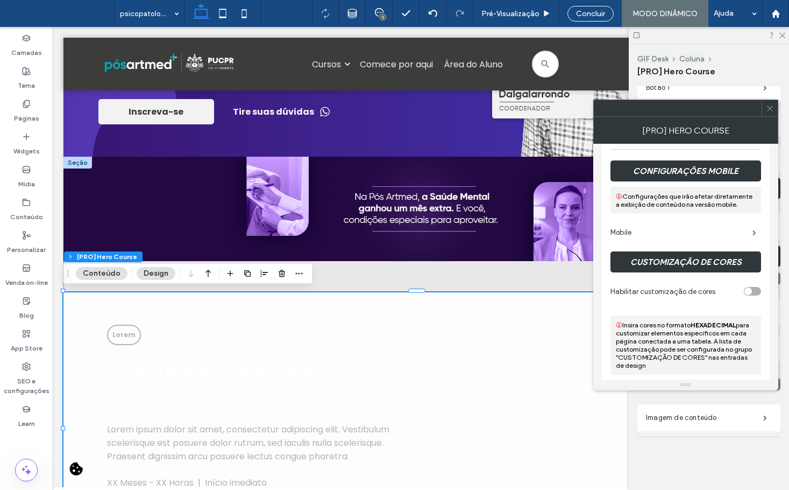
scroll to position [1863, 0]
